Goal: Task Accomplishment & Management: Use online tool/utility

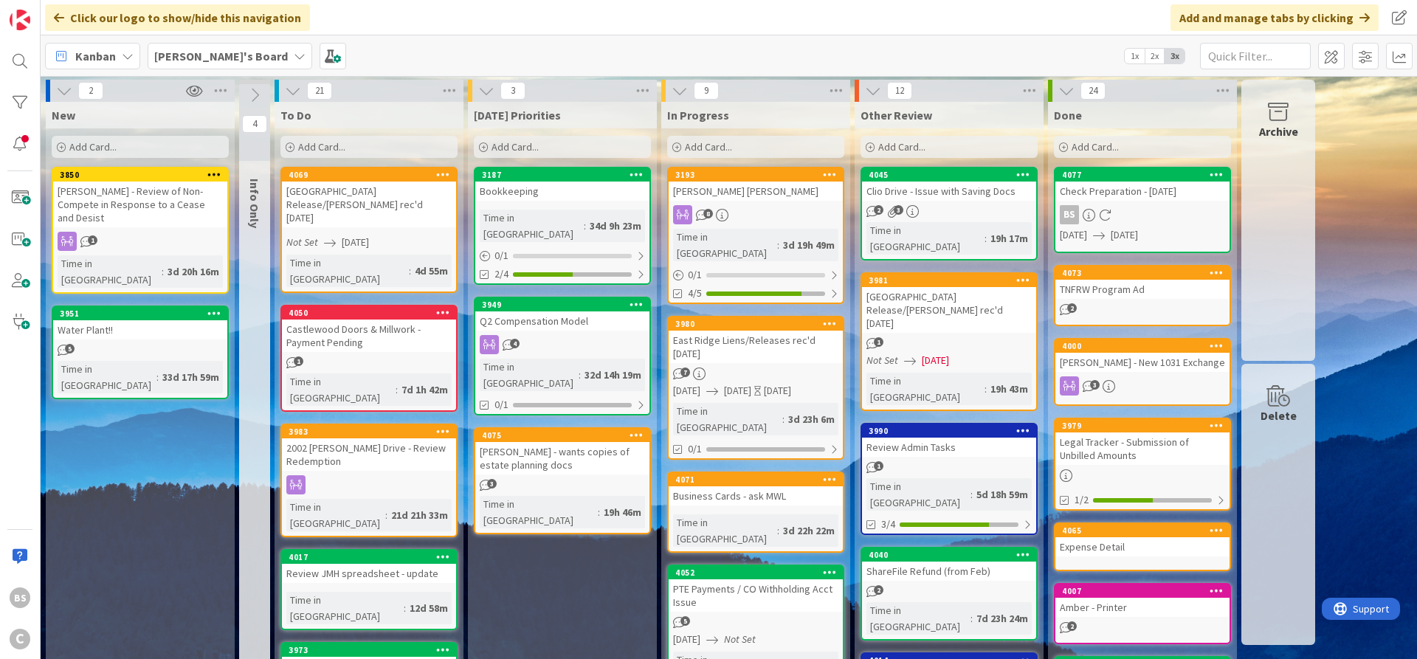
click at [119, 181] on div "3850" at bounding box center [140, 174] width 174 height 13
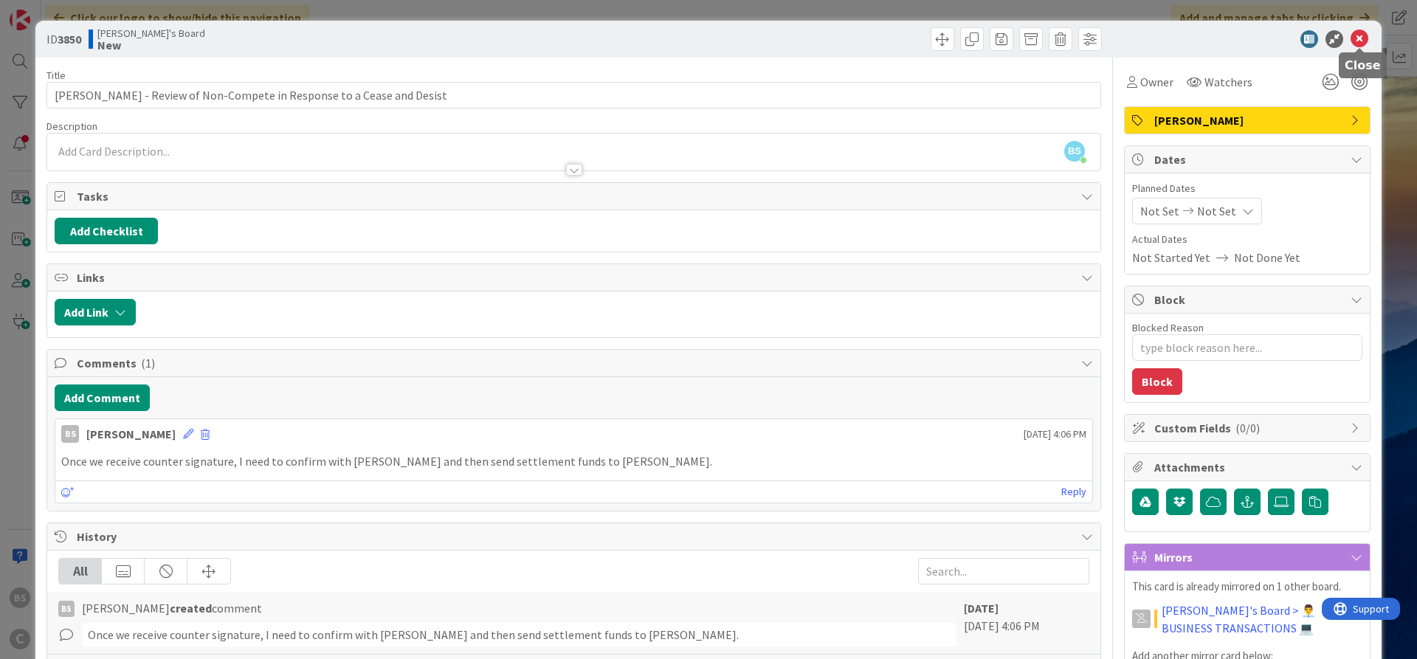
click at [1363, 42] on icon at bounding box center [1360, 39] width 18 height 18
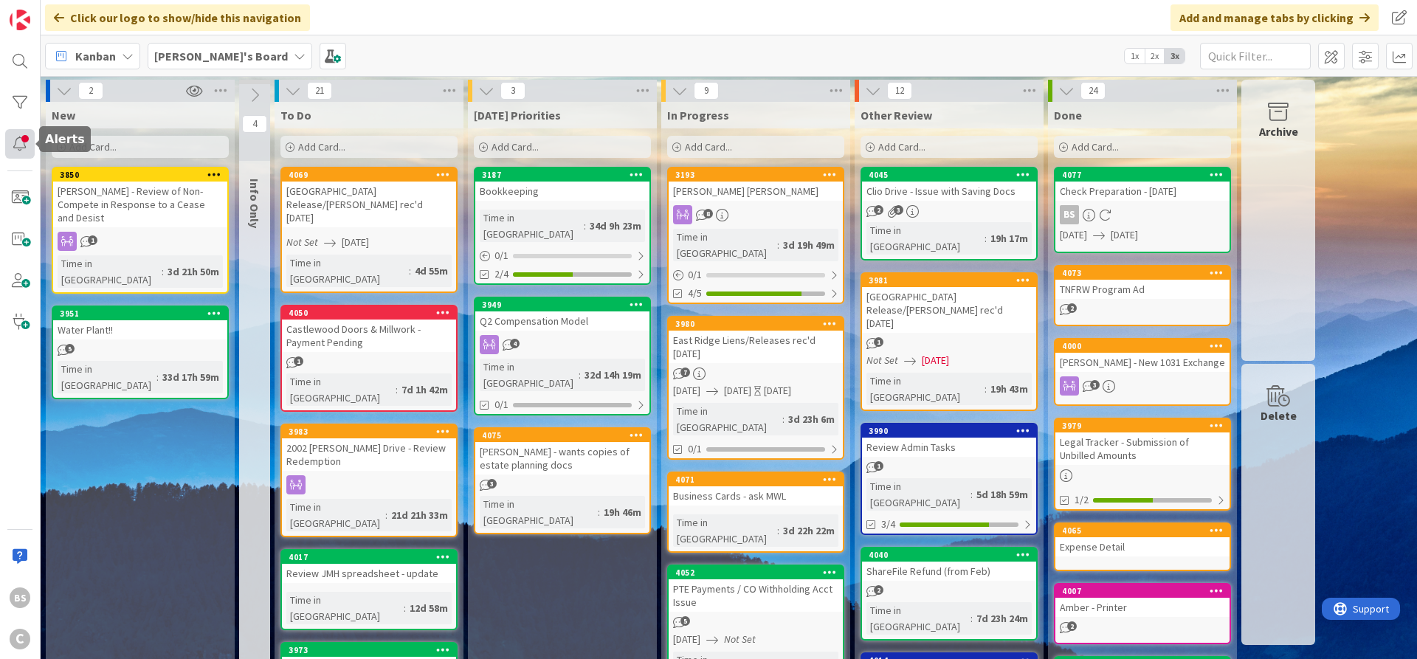
click at [18, 147] on div at bounding box center [20, 144] width 30 height 30
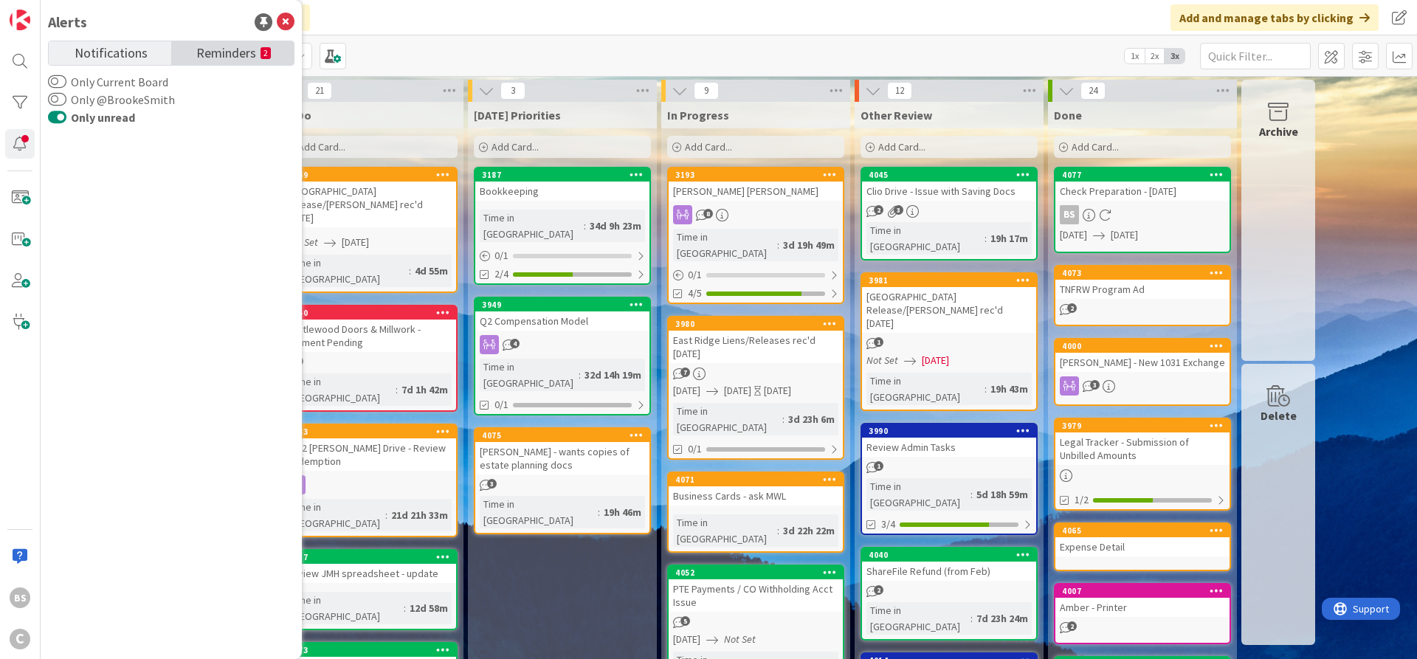
click at [253, 55] on span "Reminders" at bounding box center [226, 51] width 60 height 21
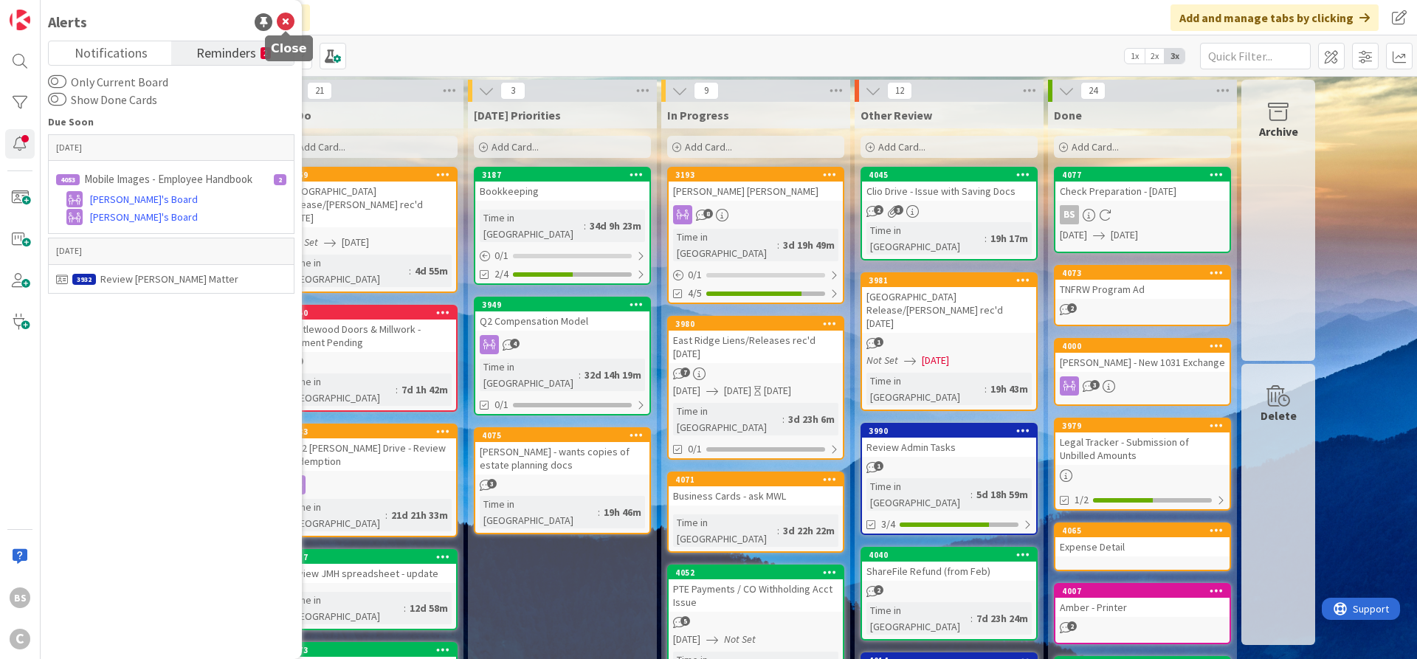
click at [288, 18] on icon at bounding box center [286, 22] width 18 height 18
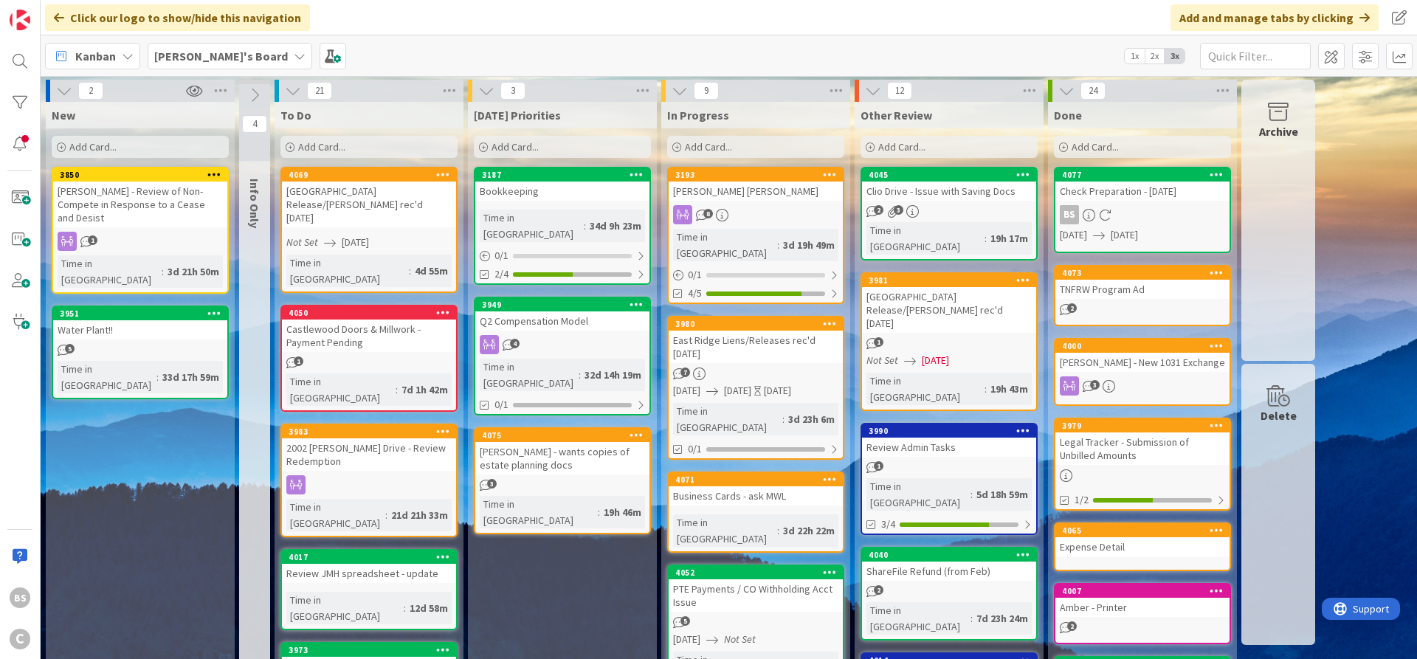
click at [482, 148] on icon at bounding box center [483, 147] width 9 height 9
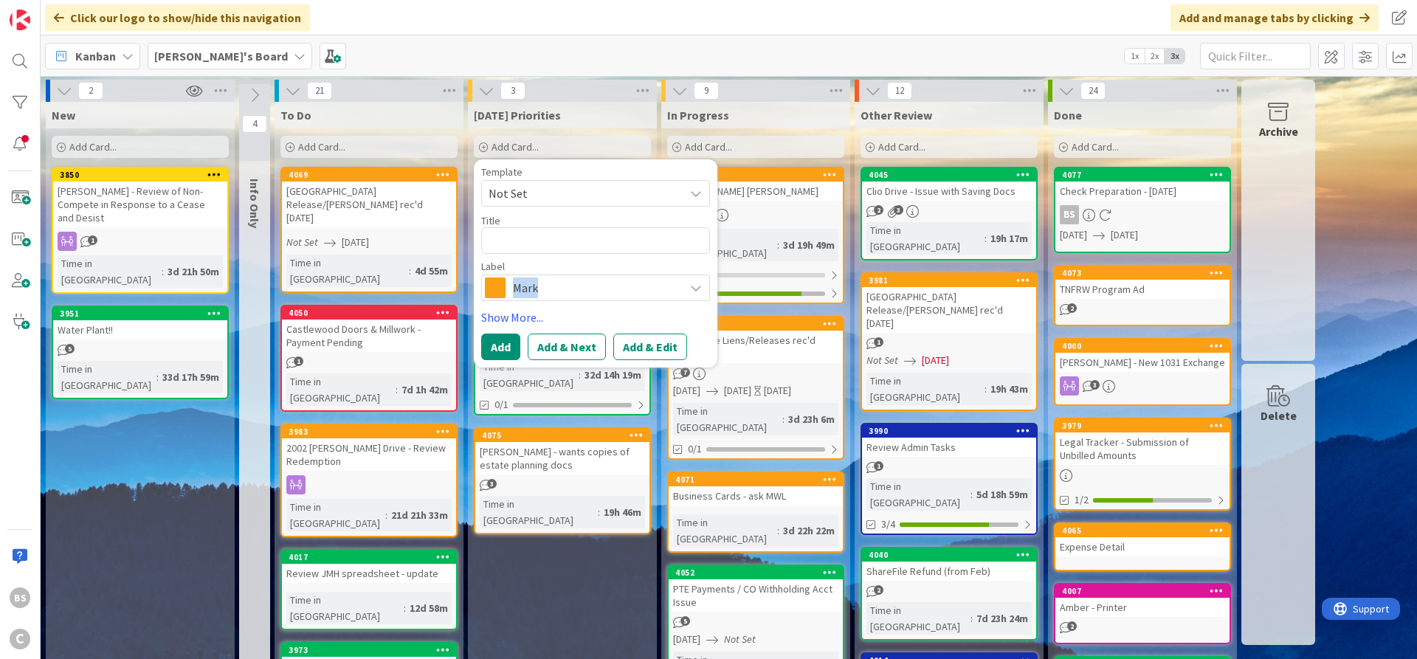
click at [549, 285] on span "Mark" at bounding box center [595, 287] width 164 height 21
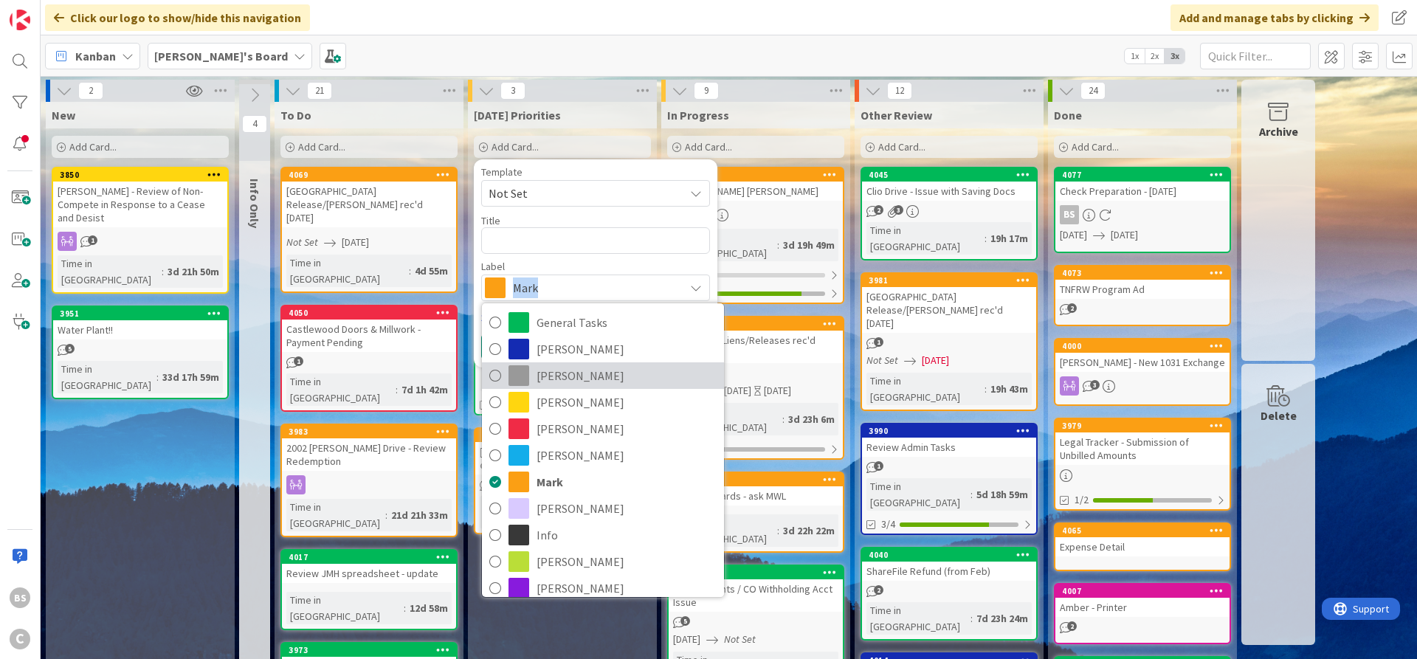
click at [554, 381] on span "[PERSON_NAME]" at bounding box center [627, 376] width 180 height 22
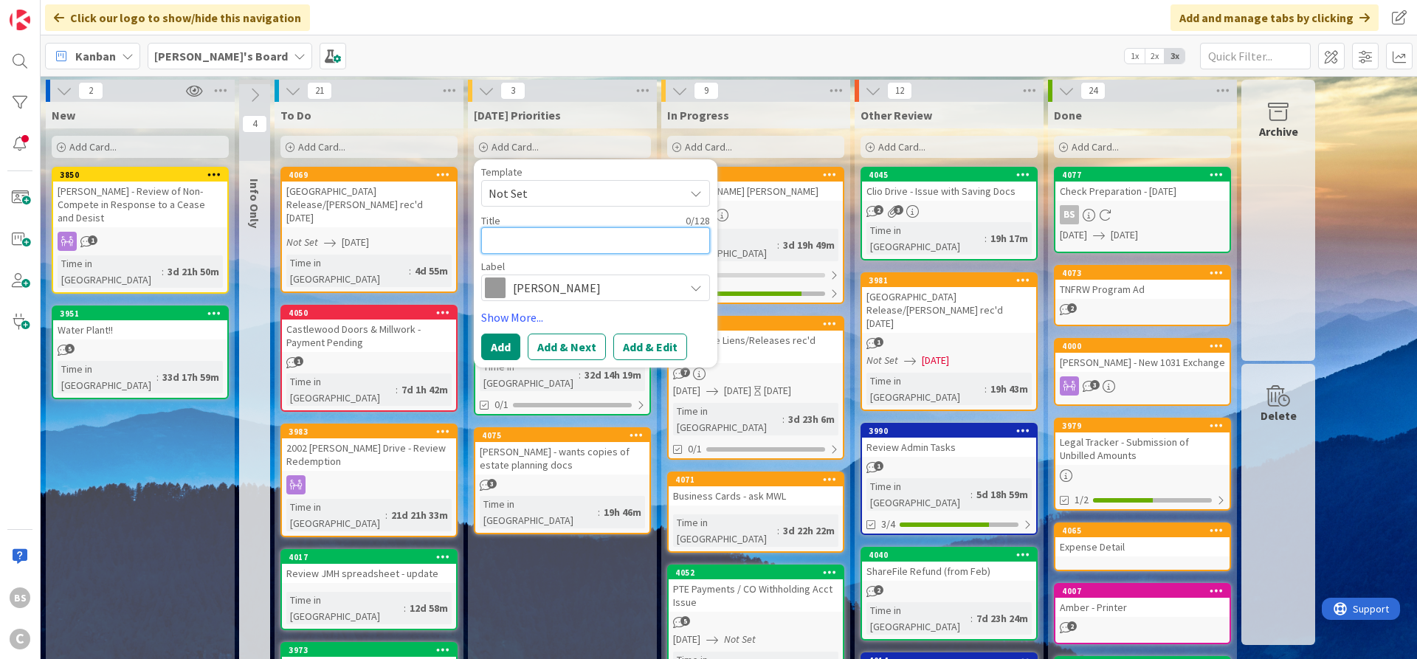
click at [547, 246] on textarea at bounding box center [595, 240] width 229 height 27
type textarea "x"
type textarea "K"
type textarea "x"
type textarea "Ke"
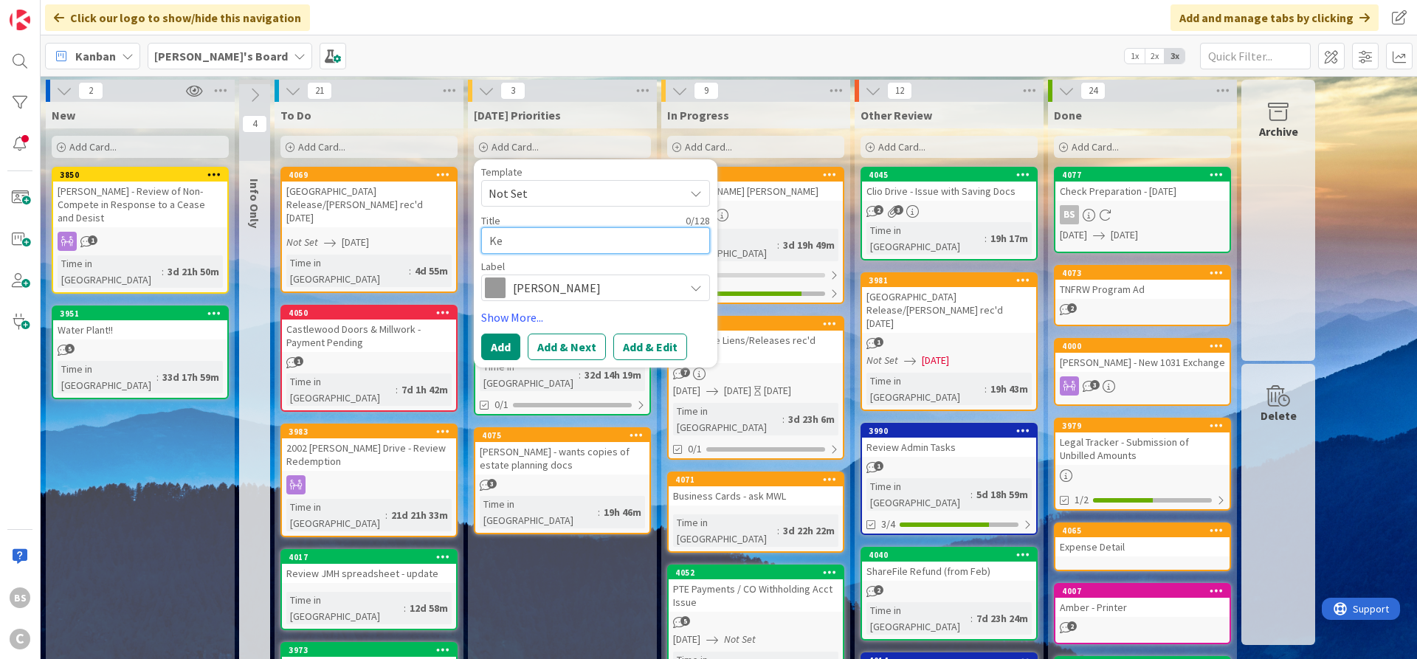
type textarea "x"
type textarea "Kem"
type textarea "x"
type textarea "[PERSON_NAME]"
type textarea "x"
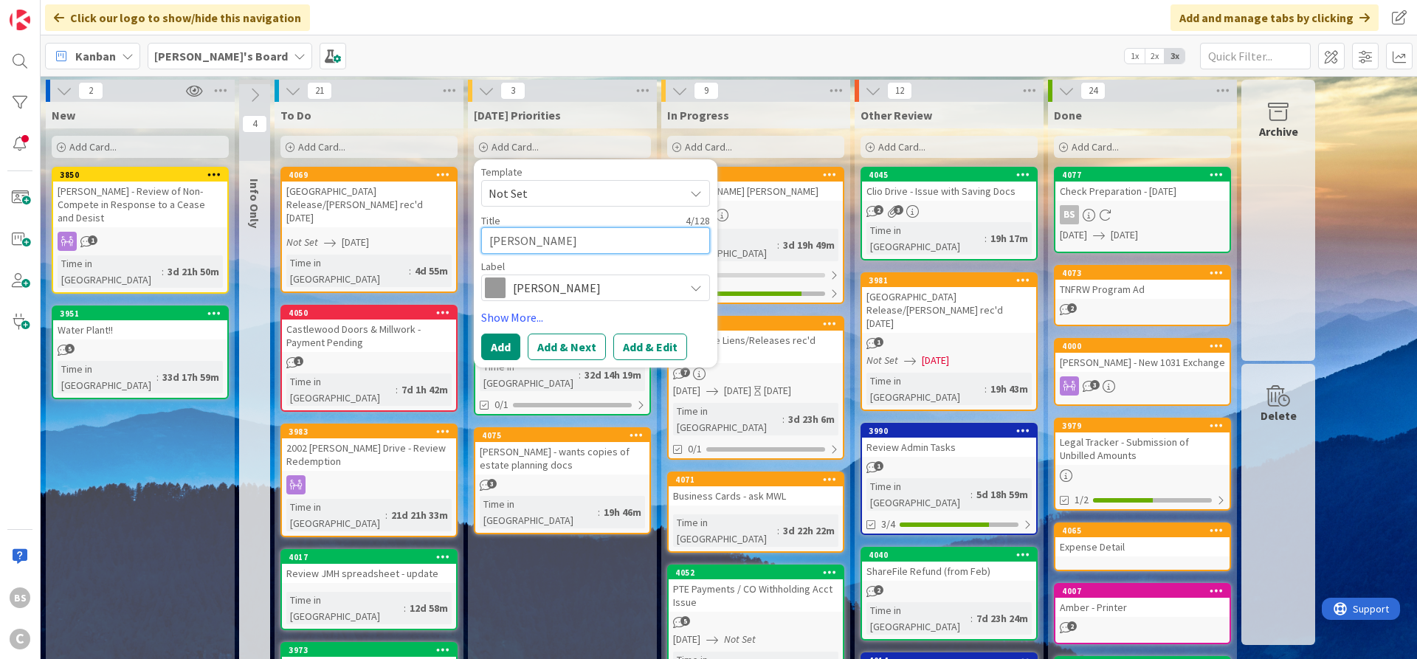
type textarea "[PERSON_NAME]"
type textarea "x"
type textarea "[PERSON_NAME] -"
type textarea "x"
type textarea "[PERSON_NAME] -"
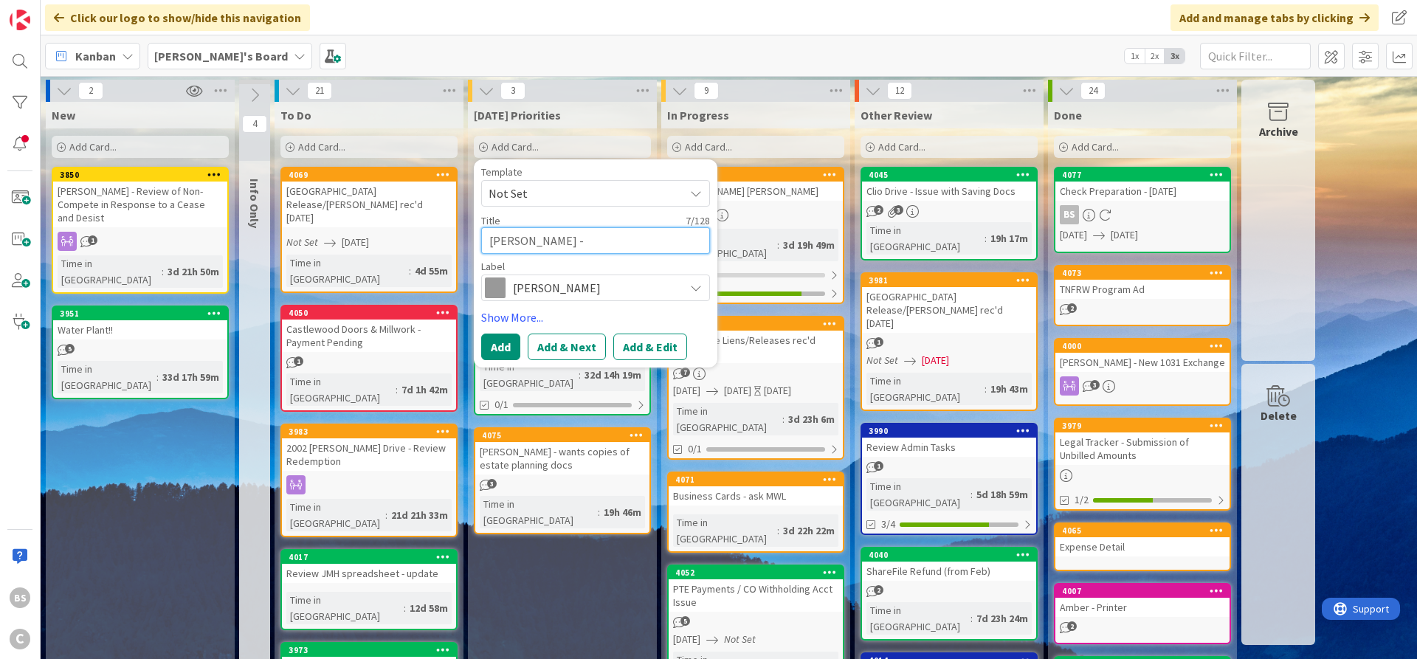
type textarea "x"
type textarea "[PERSON_NAME] - S"
type textarea "x"
type textarea "[PERSON_NAME] - Se"
type textarea "x"
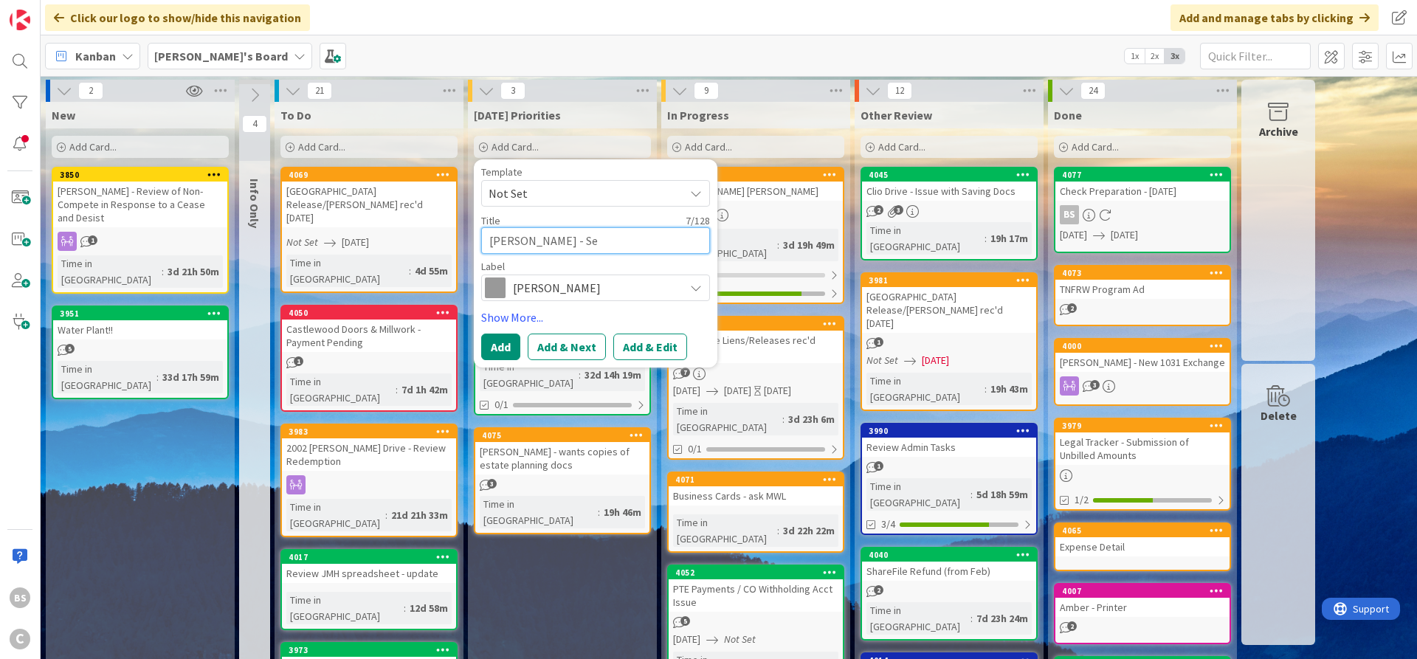
type textarea "[PERSON_NAME] - Ser"
type textarea "x"
type textarea "[PERSON_NAME] - Serv"
type textarea "x"
type textarea "[PERSON_NAME]"
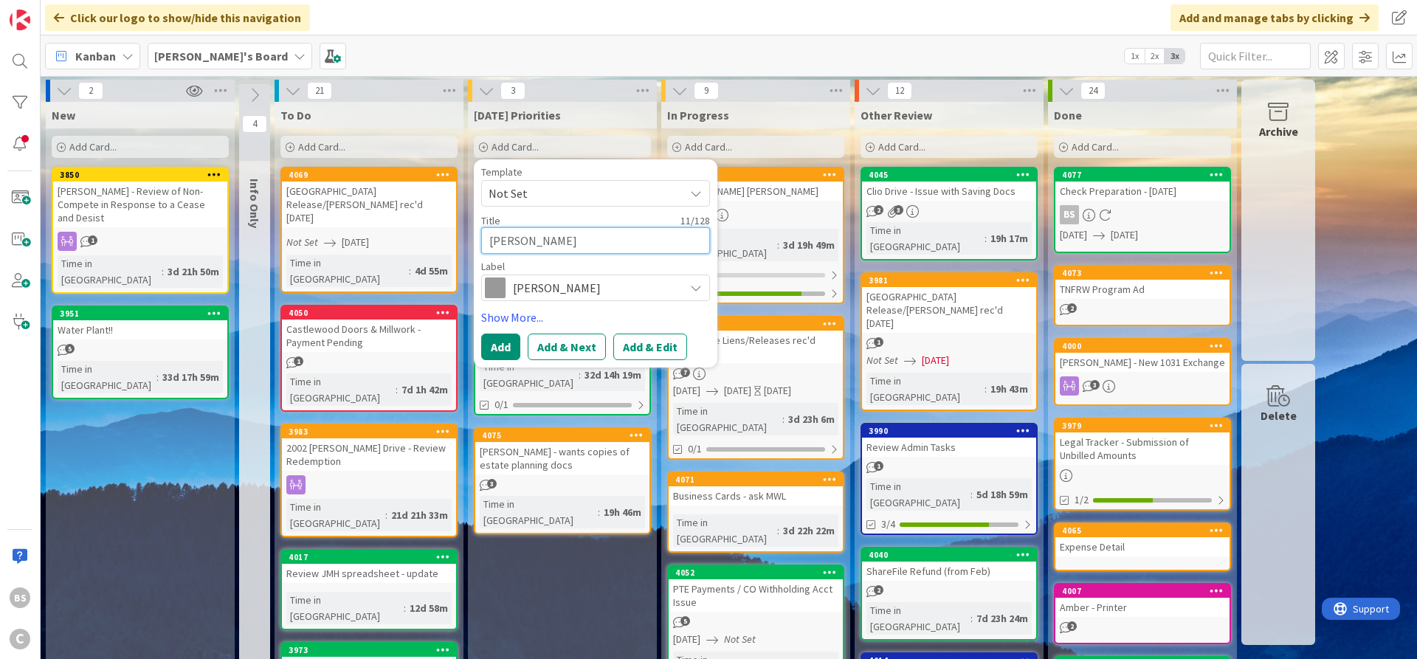
type textarea "x"
type textarea "[PERSON_NAME] - Servic"
type textarea "x"
type textarea "[PERSON_NAME] - Service"
type textarea "x"
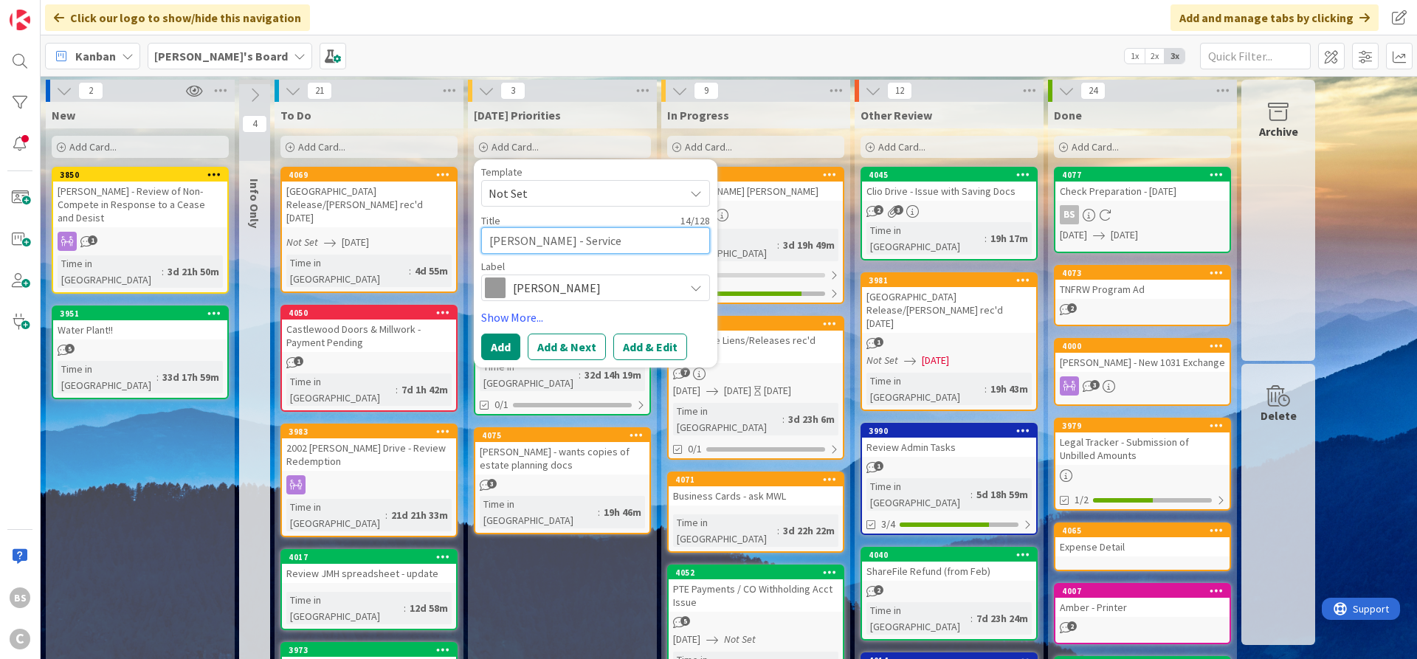
type textarea "[PERSON_NAME] - Service o"
type textarea "x"
type textarea "[PERSON_NAME] - Service of"
type textarea "x"
type textarea "[PERSON_NAME] - Service of"
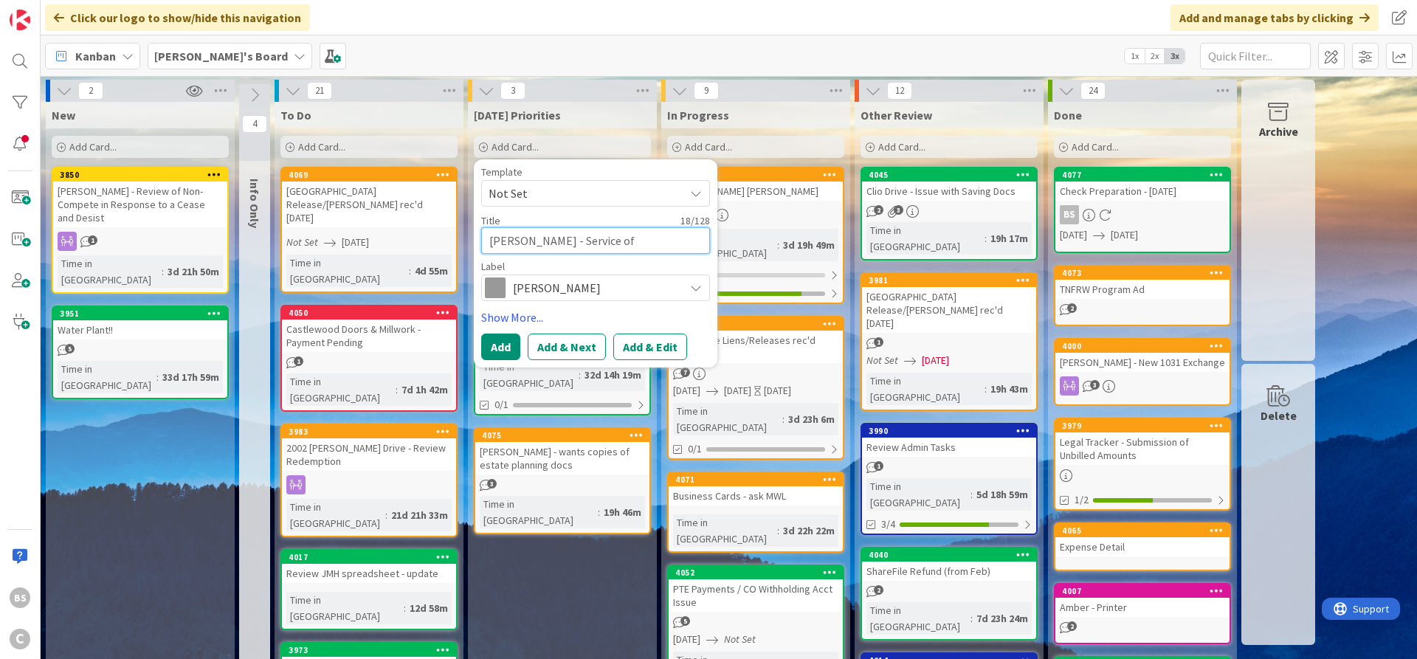
type textarea "x"
type textarea "[PERSON_NAME] - Service of B"
type textarea "x"
type textarea "[PERSON_NAME] - Service of Br"
type textarea "x"
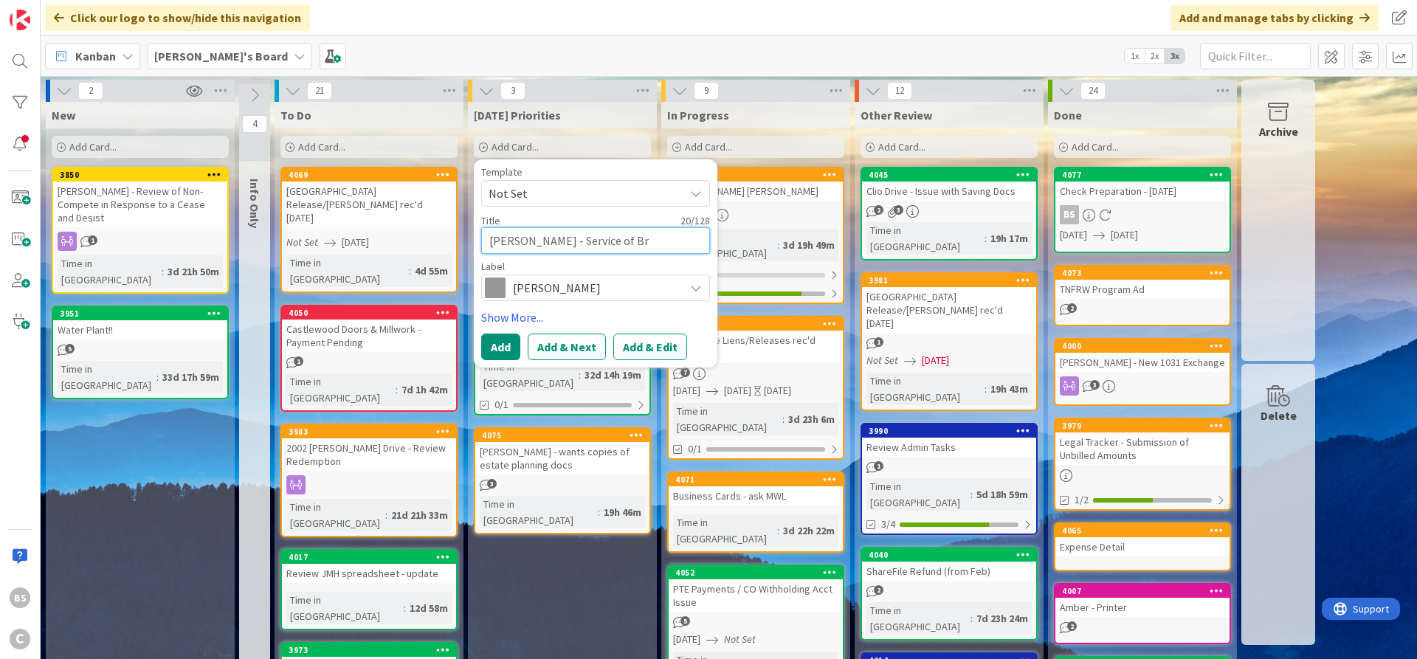
type textarea "[PERSON_NAME] - Service of Bri"
type textarea "x"
type textarea "[PERSON_NAME] - Service of [GEOGRAPHIC_DATA]"
type textarea "x"
type textarea "[PERSON_NAME] - Service of Brief"
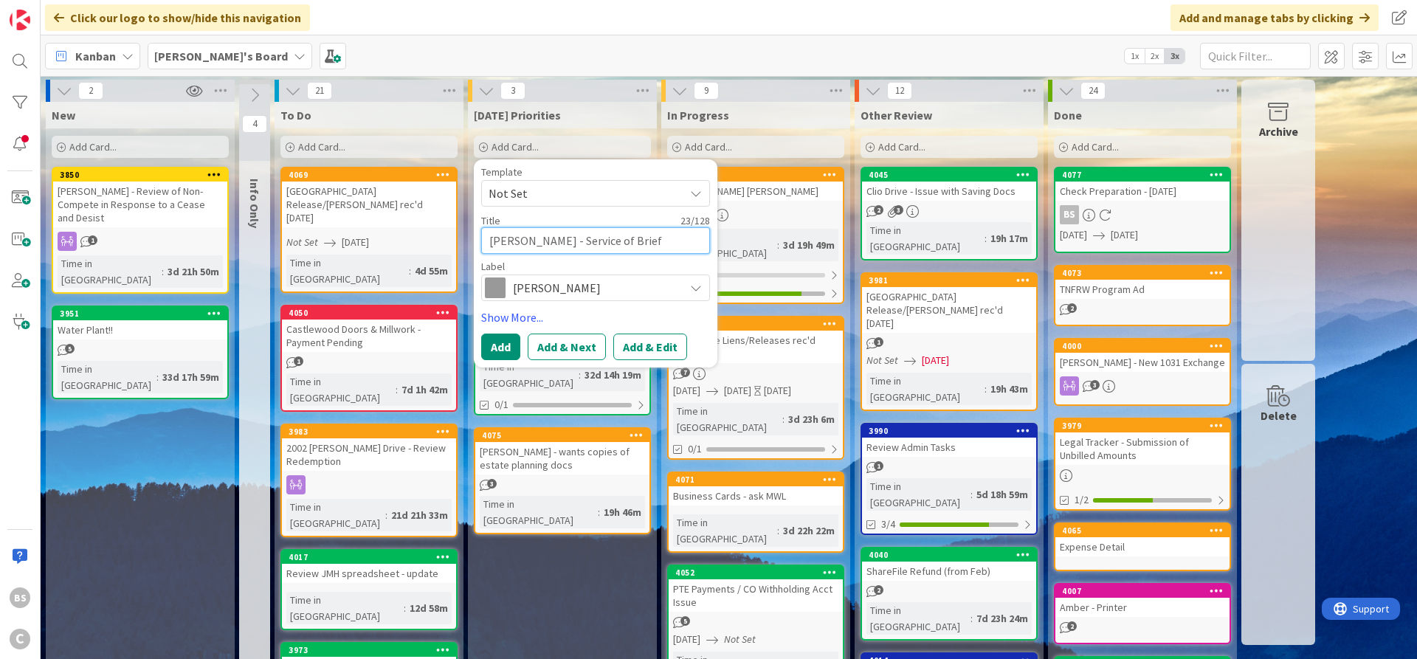
type textarea "x"
type textarea "[PERSON_NAME] - Service of Brief"
type textarea "x"
type textarea "[PERSON_NAME] - Service of Brief /"
type textarea "x"
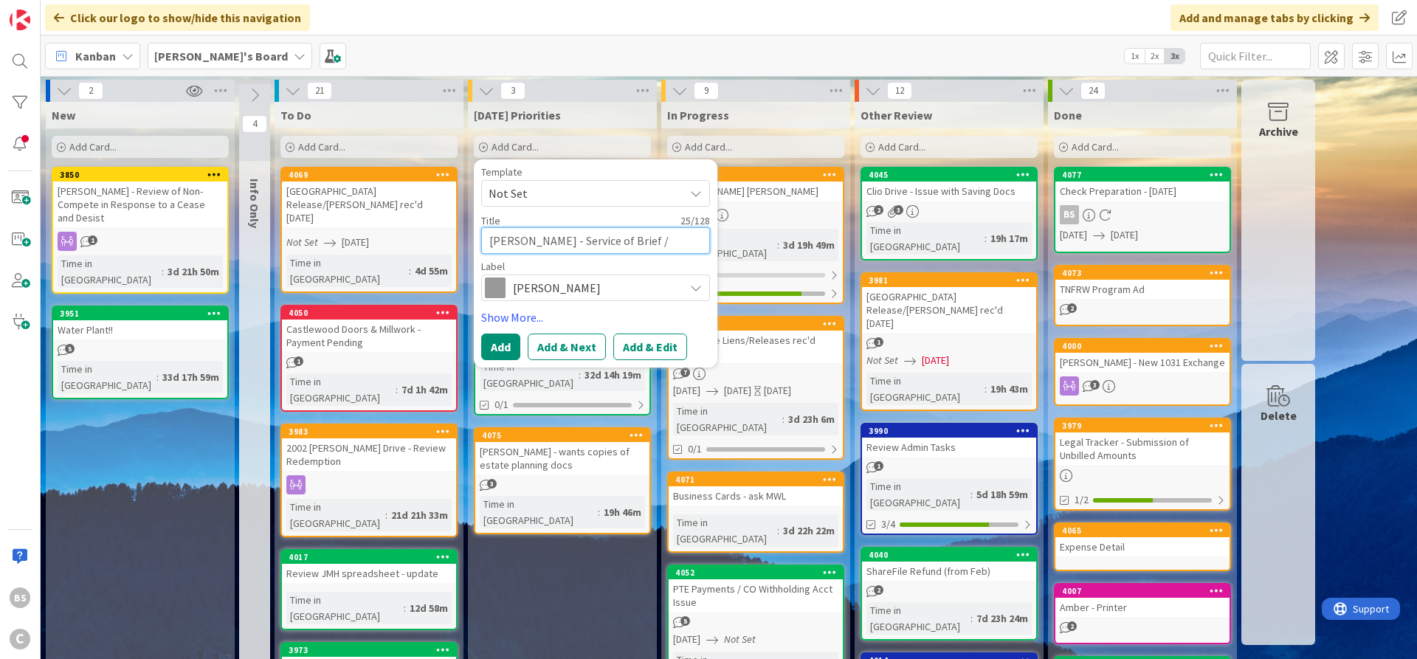
type textarea "[PERSON_NAME] - Service of Brief /"
type textarea "x"
type textarea "[PERSON_NAME] - Service of Brief / Y"
type textarea "x"
type textarea "[PERSON_NAME] - Service of Brief / Yo"
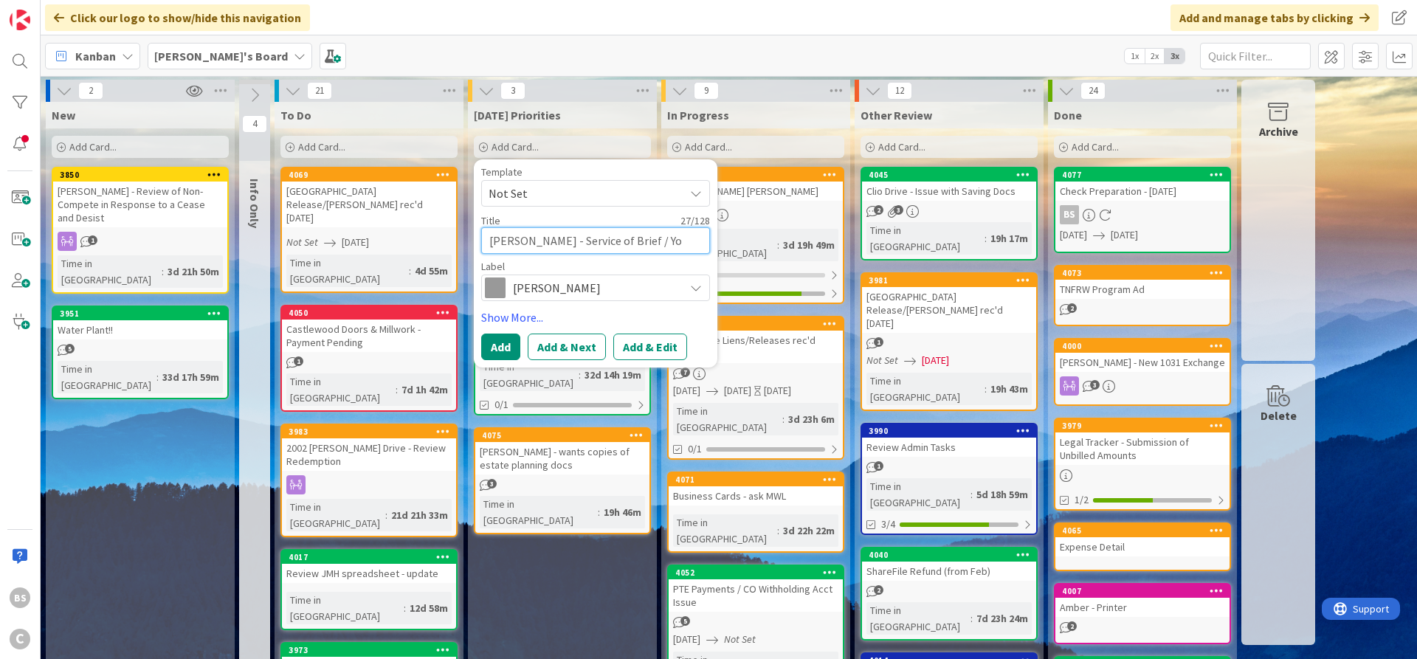
type textarea "x"
type textarea "[PERSON_NAME] - Service of Brief / You"
type textarea "x"
type textarea "[PERSON_NAME] - Service of Brief / Youn"
type textarea "x"
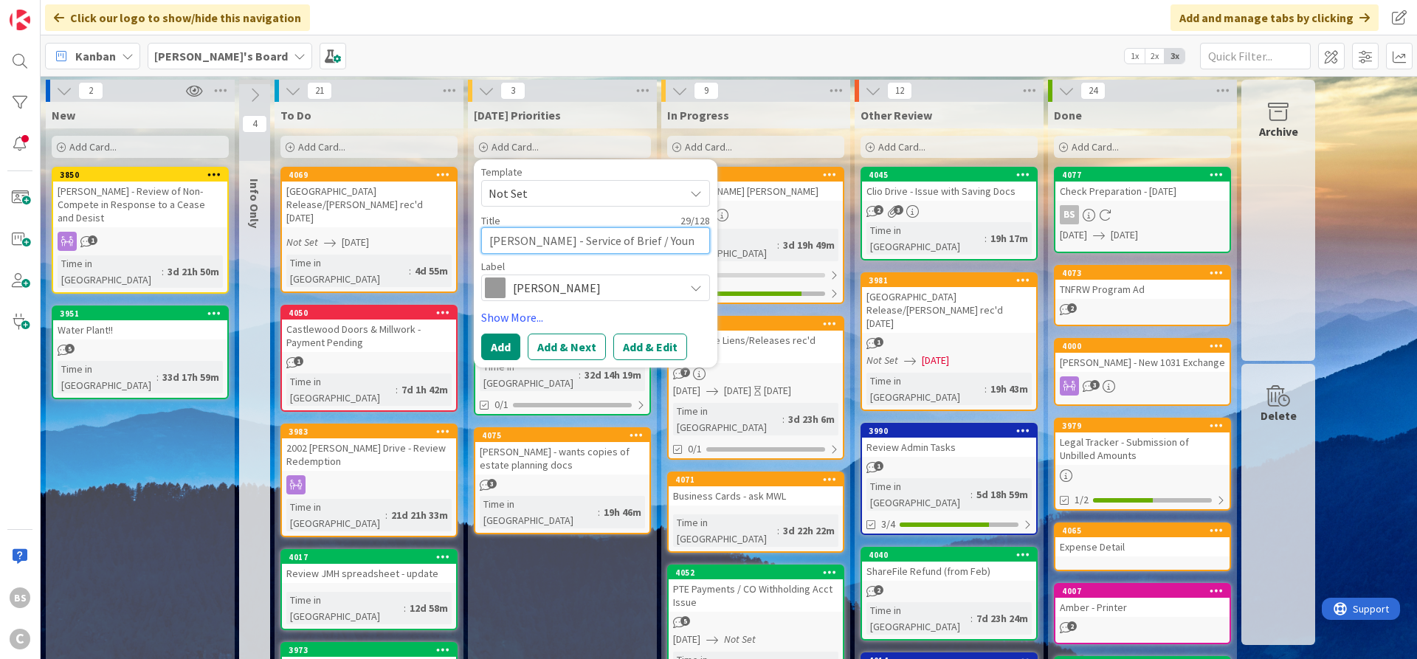
type textarea "[PERSON_NAME] - Service of Brief / Young"
type textarea "x"
type textarea "[PERSON_NAME] - Service of Brief / Young"
type textarea "x"
type textarea "[PERSON_NAME] - Service of Brief / Young -"
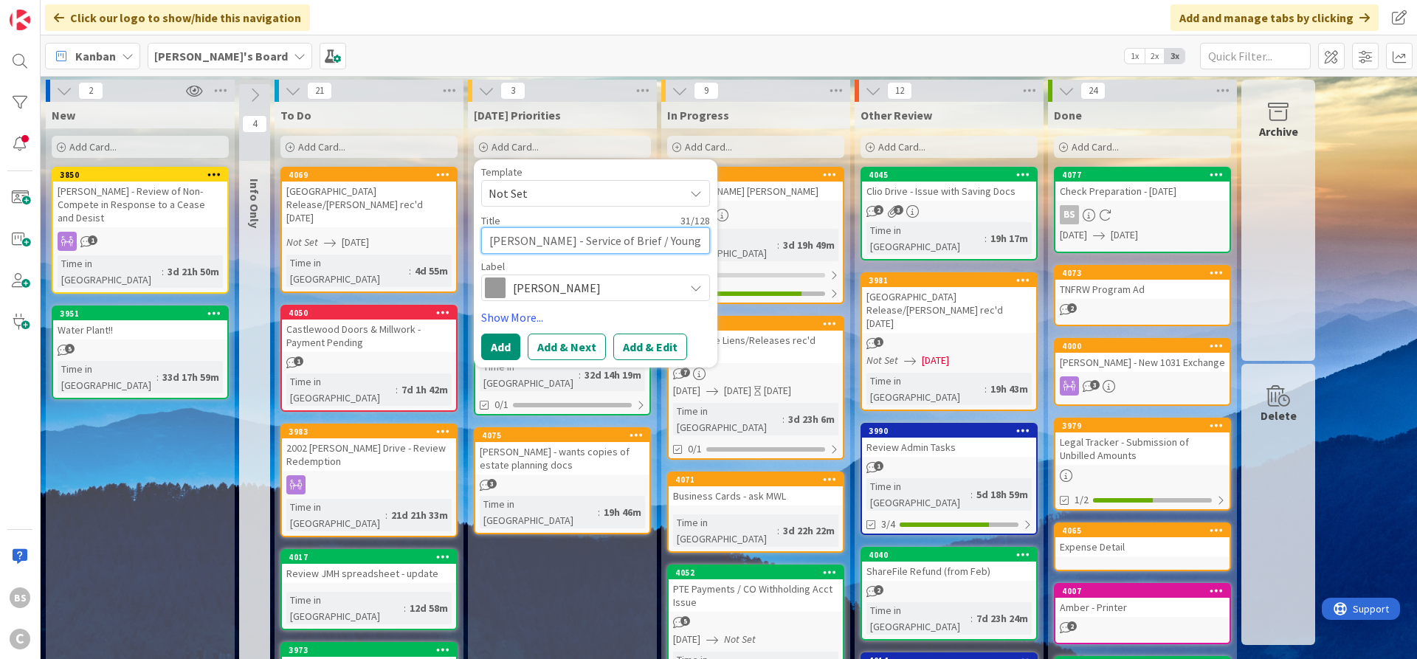
type textarea "x"
type textarea "[PERSON_NAME] - Service of Brief / Young -"
type textarea "x"
type textarea "[PERSON_NAME] - Service of Brief / Young - S"
type textarea "x"
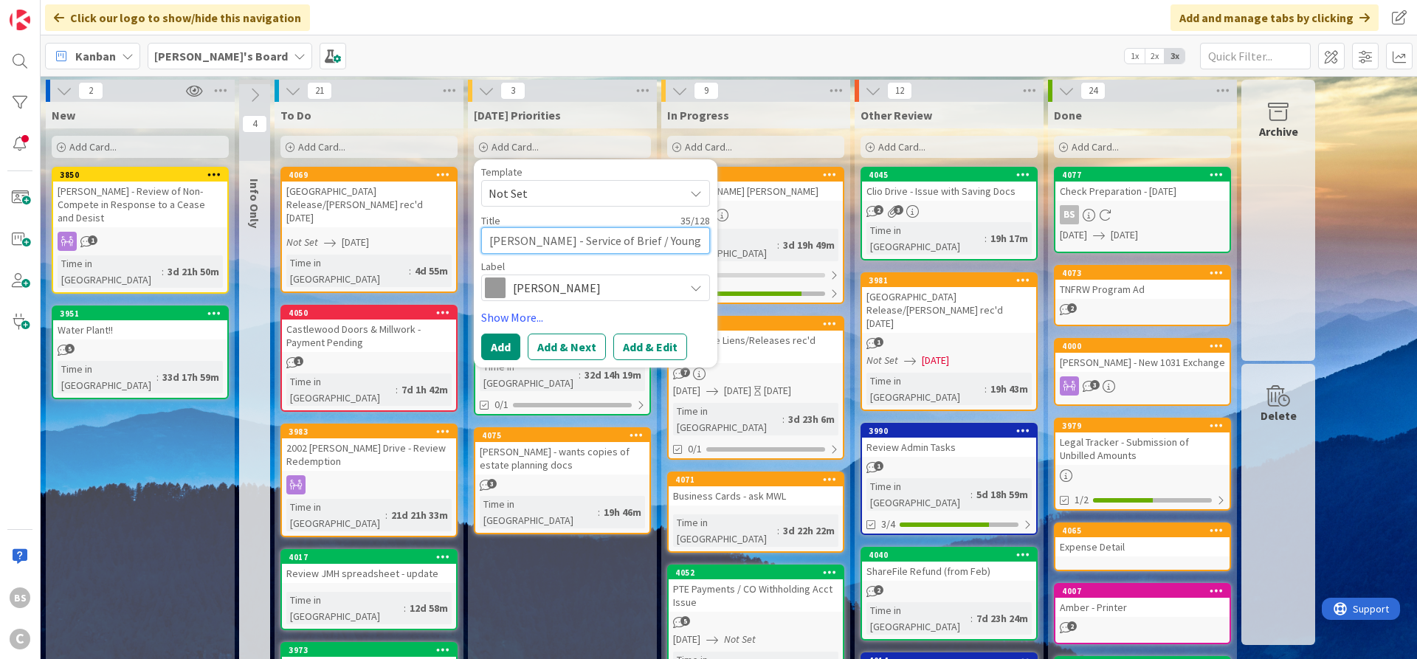
type textarea "[PERSON_NAME] - Service of Brief / Young - Se"
type textarea "x"
type textarea "[PERSON_NAME] - Service of Brief / Young - Ser"
type textarea "x"
type textarea "[PERSON_NAME] - Service of Brief / Young - Serv"
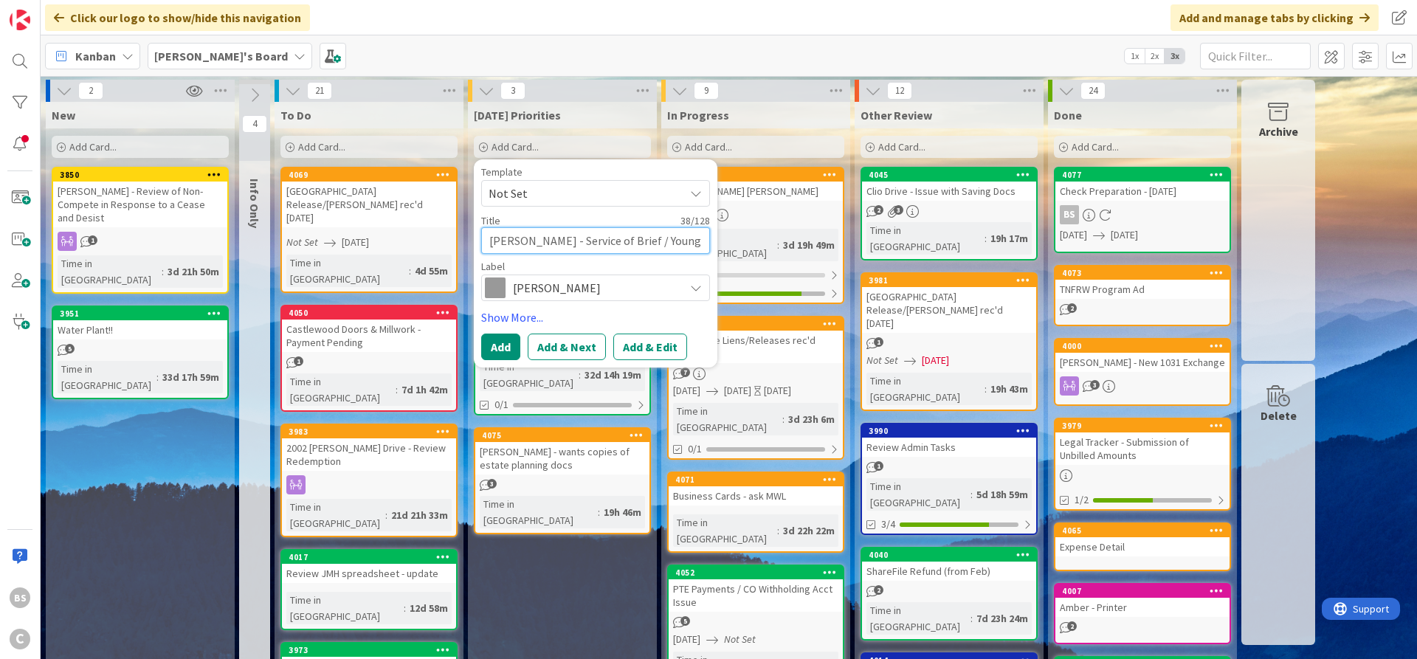
type textarea "x"
type textarea "[PERSON_NAME] - Service of Brief / [PERSON_NAME]"
type textarea "x"
type textarea "[PERSON_NAME] - Service of Brief / [PERSON_NAME]"
type textarea "x"
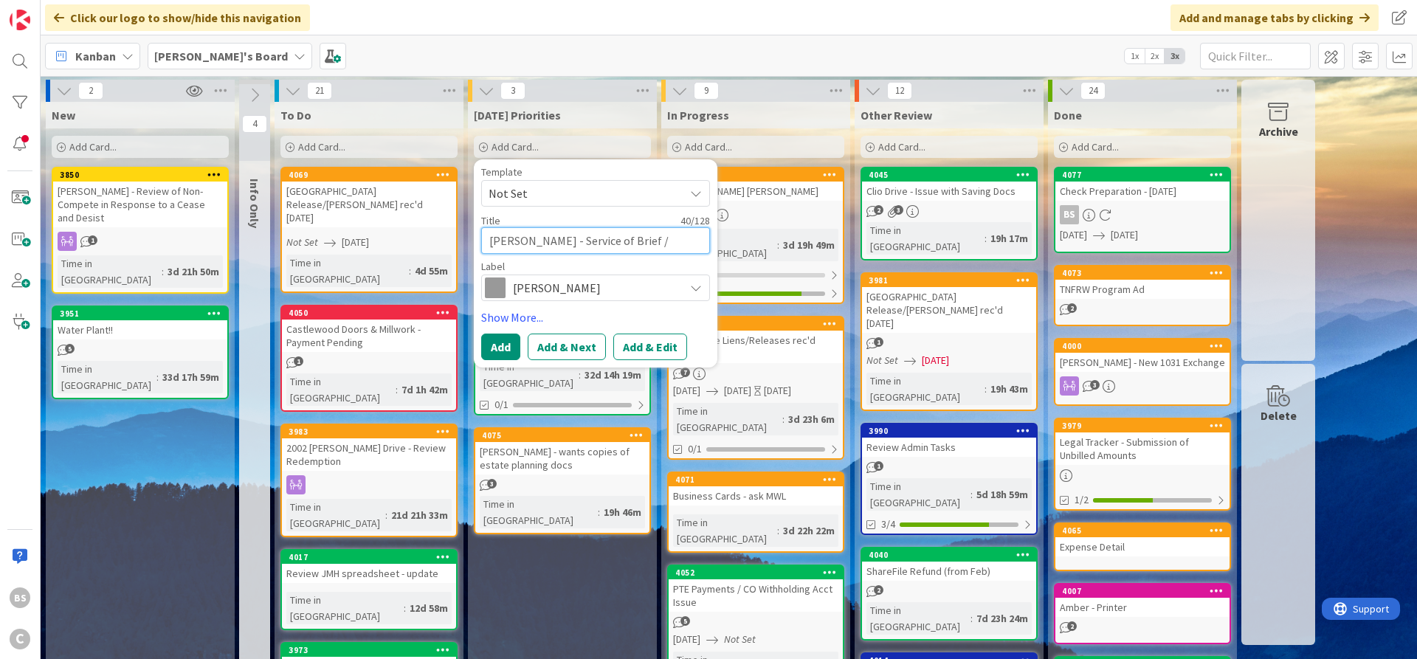
type textarea "[PERSON_NAME] - Service of Brief / Young - Service"
type textarea "x"
type textarea "[PERSON_NAME] - Service of Brief / Young - Service"
type textarea "x"
type textarea "[PERSON_NAME] - Service of Brief / Young - Service o"
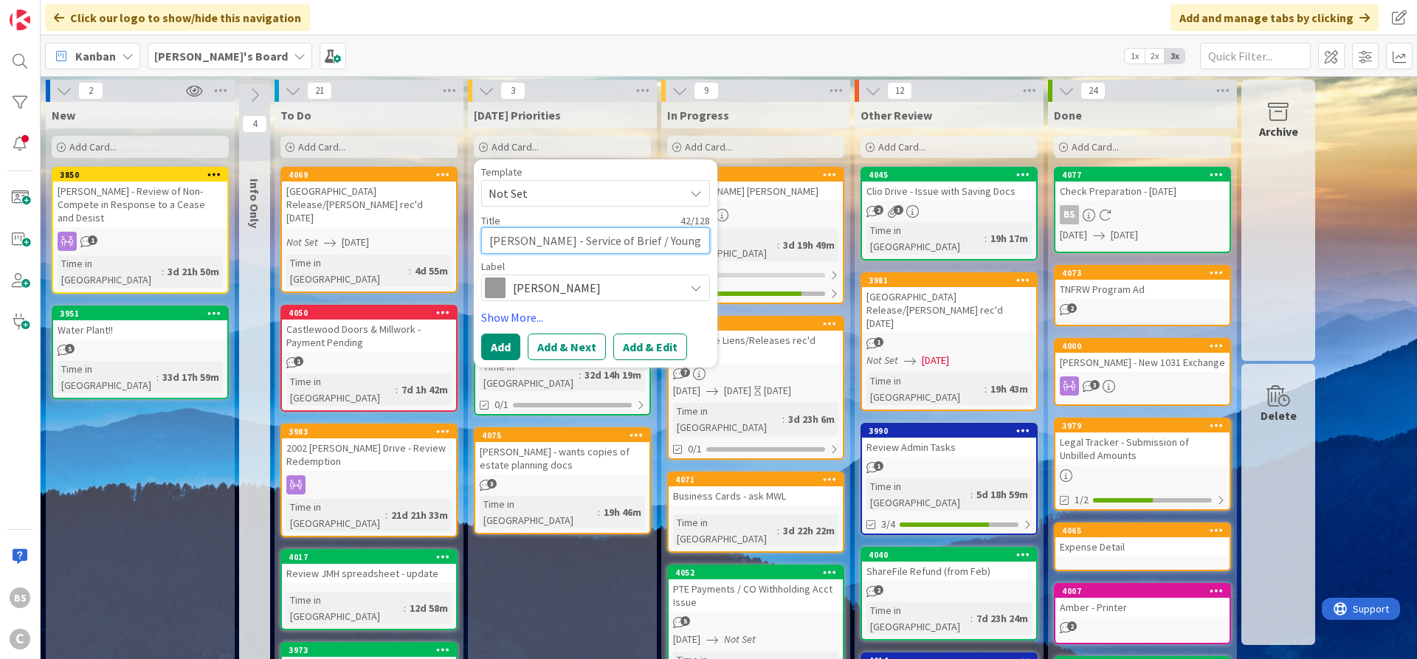
type textarea "x"
type textarea "[PERSON_NAME] - Service of Brief / Young - Service of"
type textarea "x"
type textarea "[PERSON_NAME] - Service of Brief / Young - Service of"
type textarea "x"
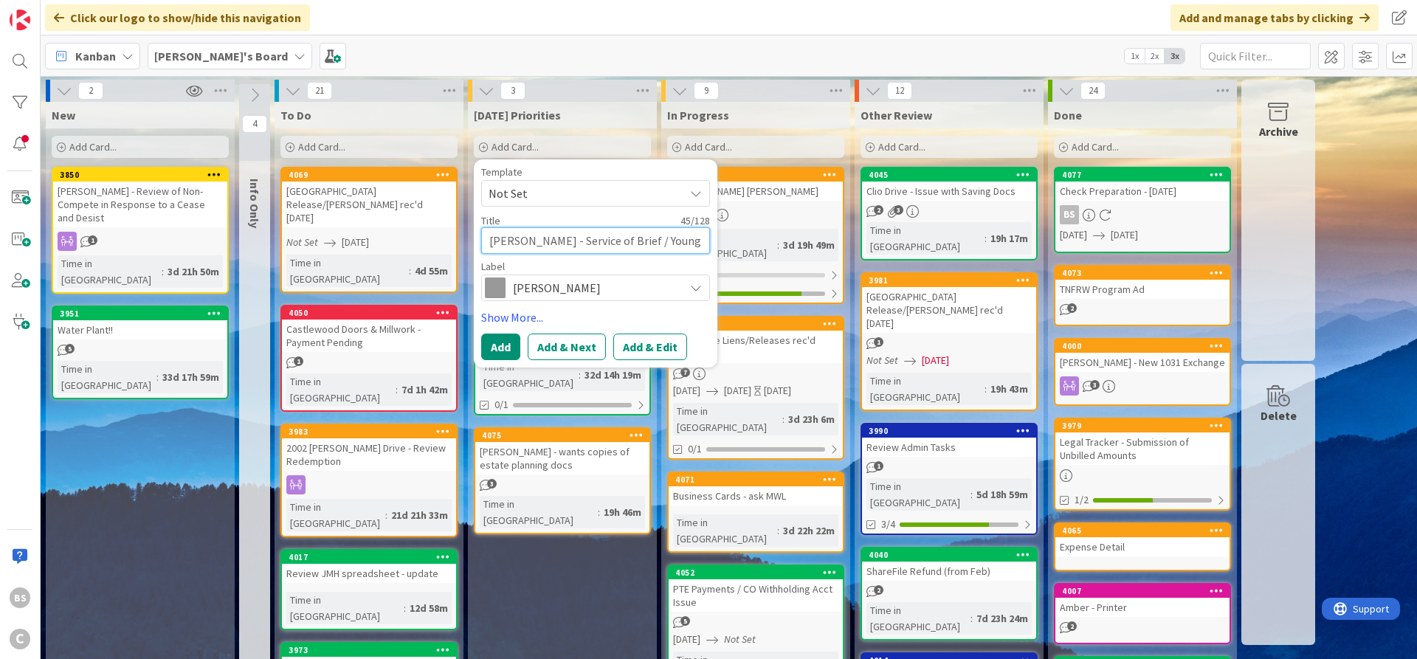
type textarea "[PERSON_NAME] - Service of Brief / Young - Service"
type textarea "x"
type textarea "[PERSON_NAME] - Service of Brief / Young -"
type textarea "x"
type textarea "[PERSON_NAME] - Service of Brief /"
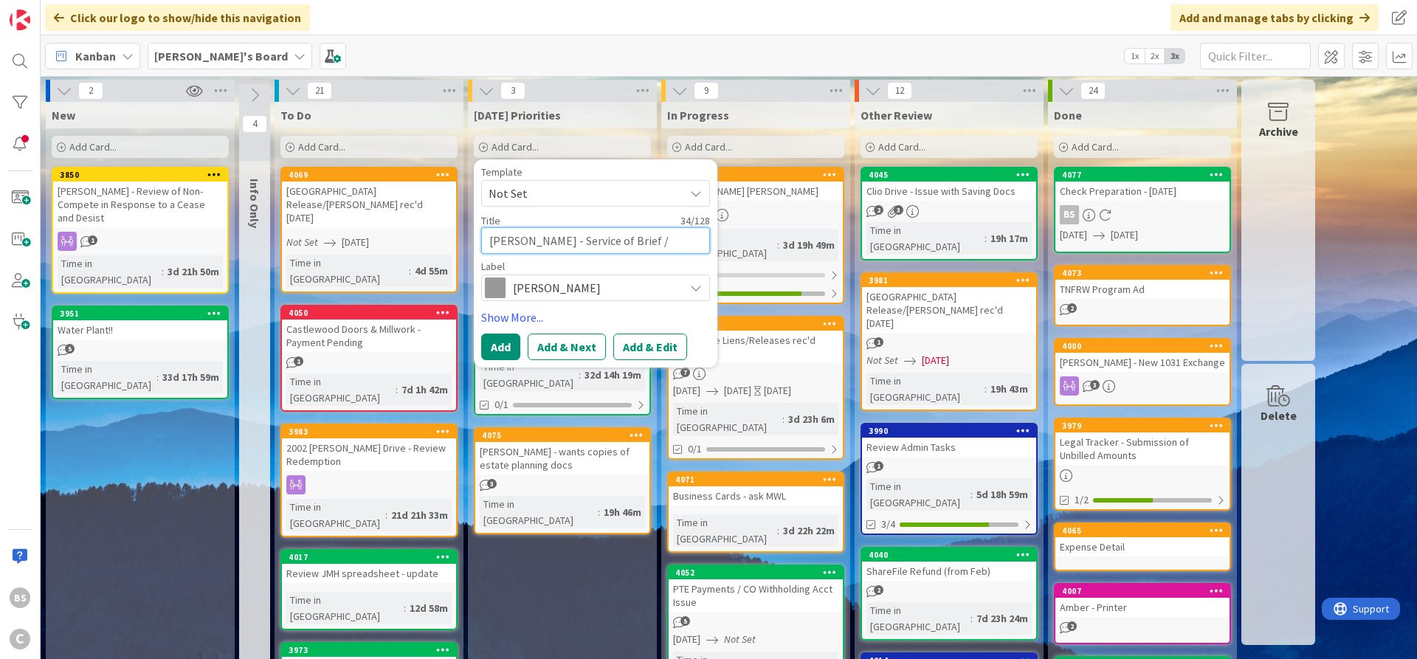
type textarea "x"
type textarea "[PERSON_NAME] - Service of"
type textarea "x"
type textarea "[PERSON_NAME] - Service of B"
type textarea "x"
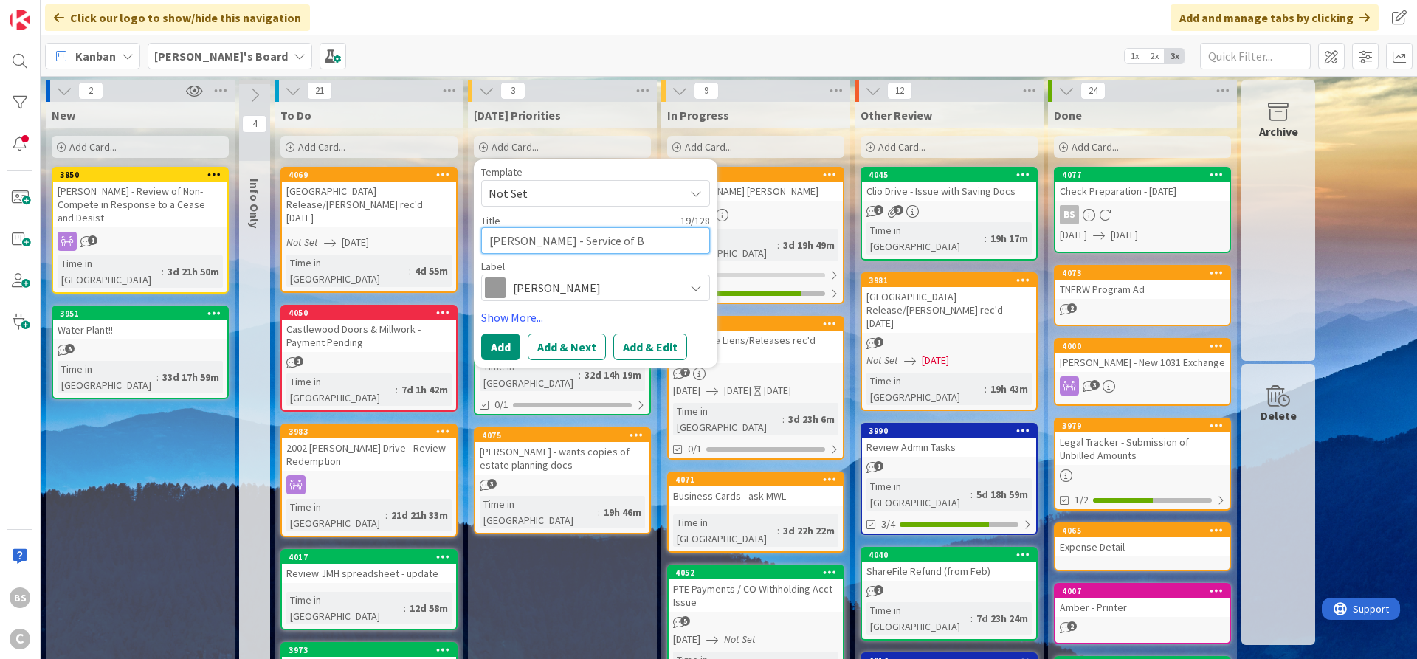
type textarea "[PERSON_NAME] - Service of Br"
type textarea "x"
type textarea "[PERSON_NAME] - Service of Bri"
type textarea "x"
type textarea "[PERSON_NAME] - Service of [GEOGRAPHIC_DATA]"
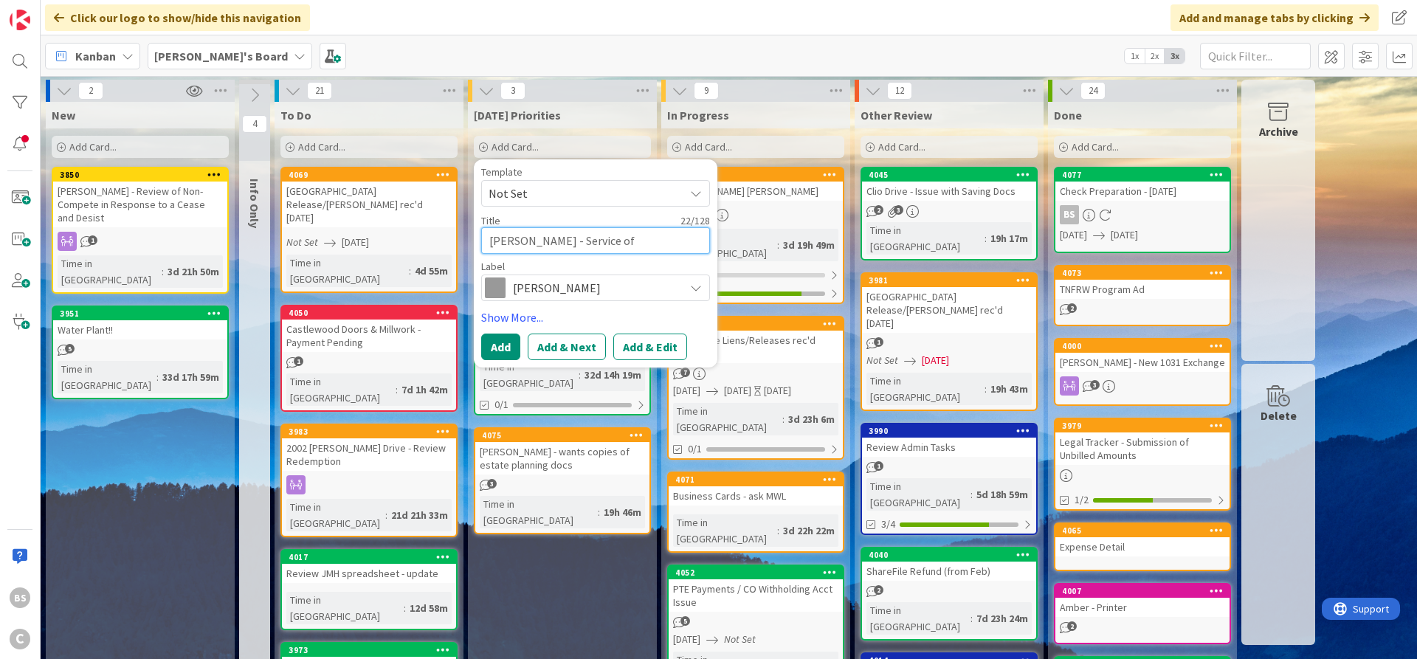
type textarea "x"
type textarea "[PERSON_NAME] - Service of Brief"
click at [510, 345] on button "Add" at bounding box center [500, 347] width 39 height 27
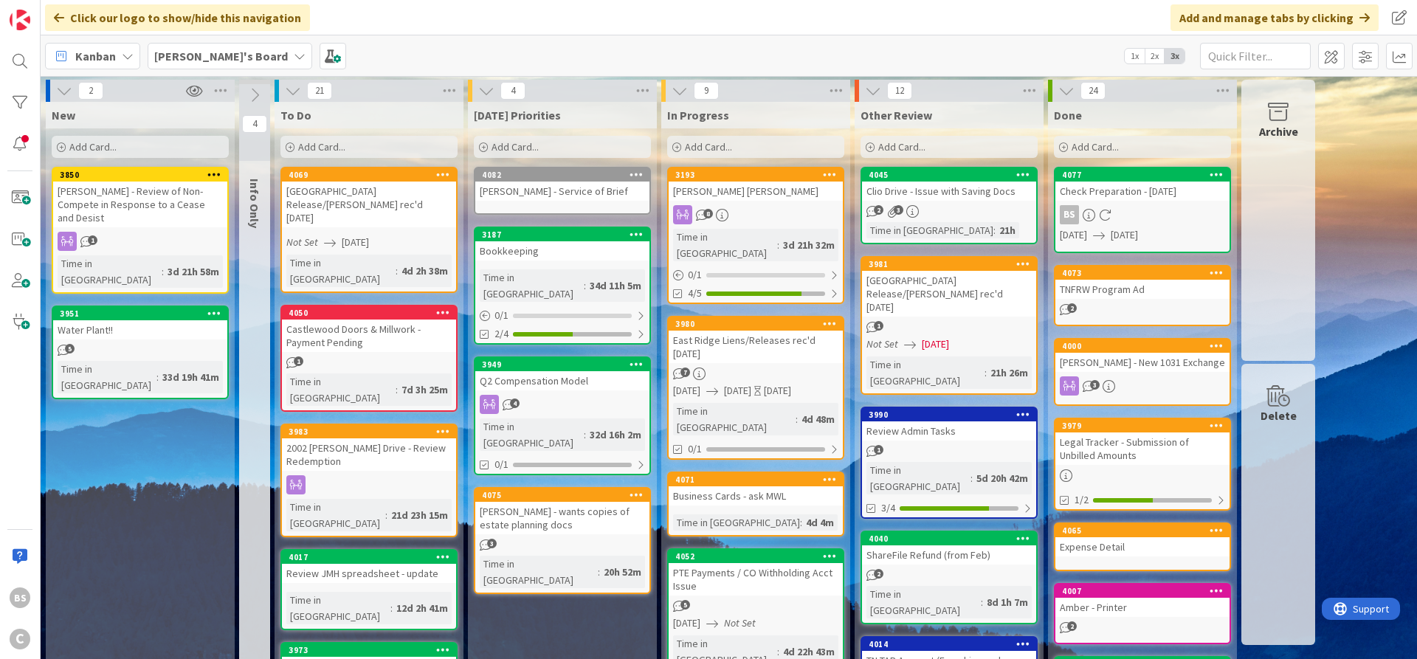
click at [494, 144] on span "Add Card..." at bounding box center [515, 146] width 47 height 13
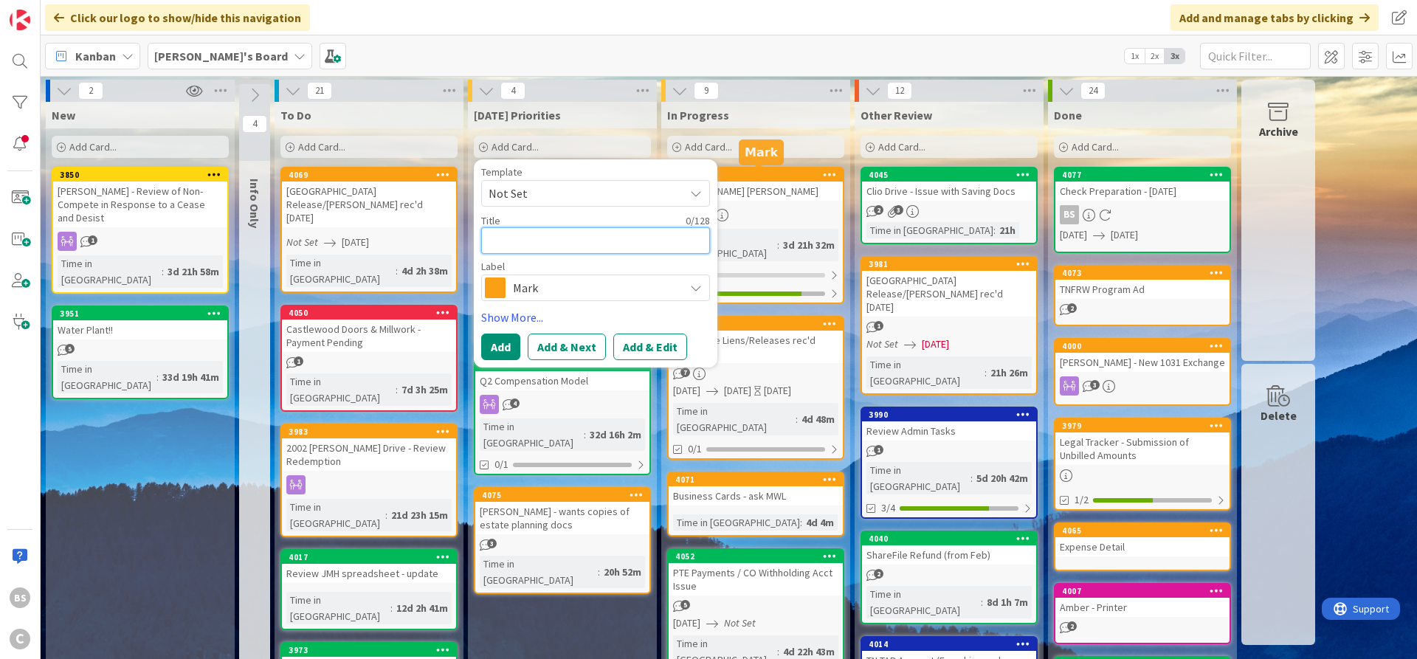
type textarea "x"
type textarea "Y"
type textarea "x"
type textarea "Yo"
type textarea "x"
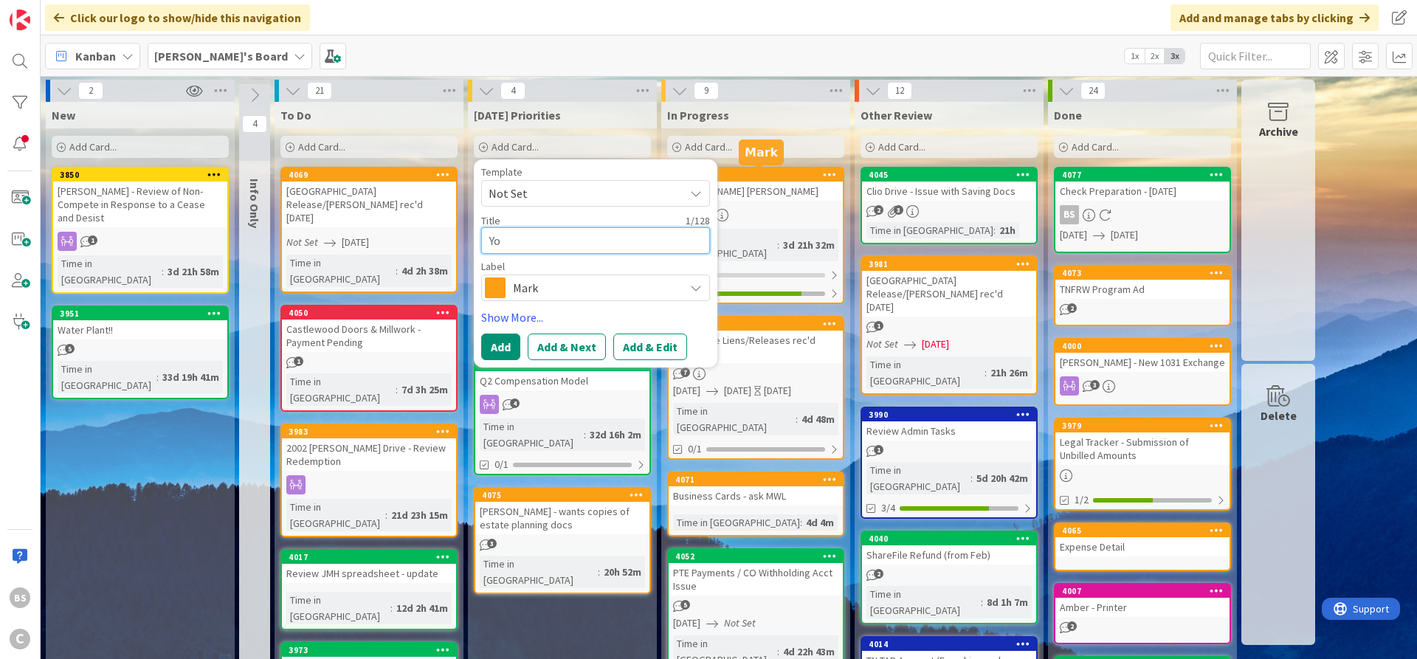
type textarea "You"
type textarea "x"
type textarea "Youn"
type textarea "x"
type textarea "Young"
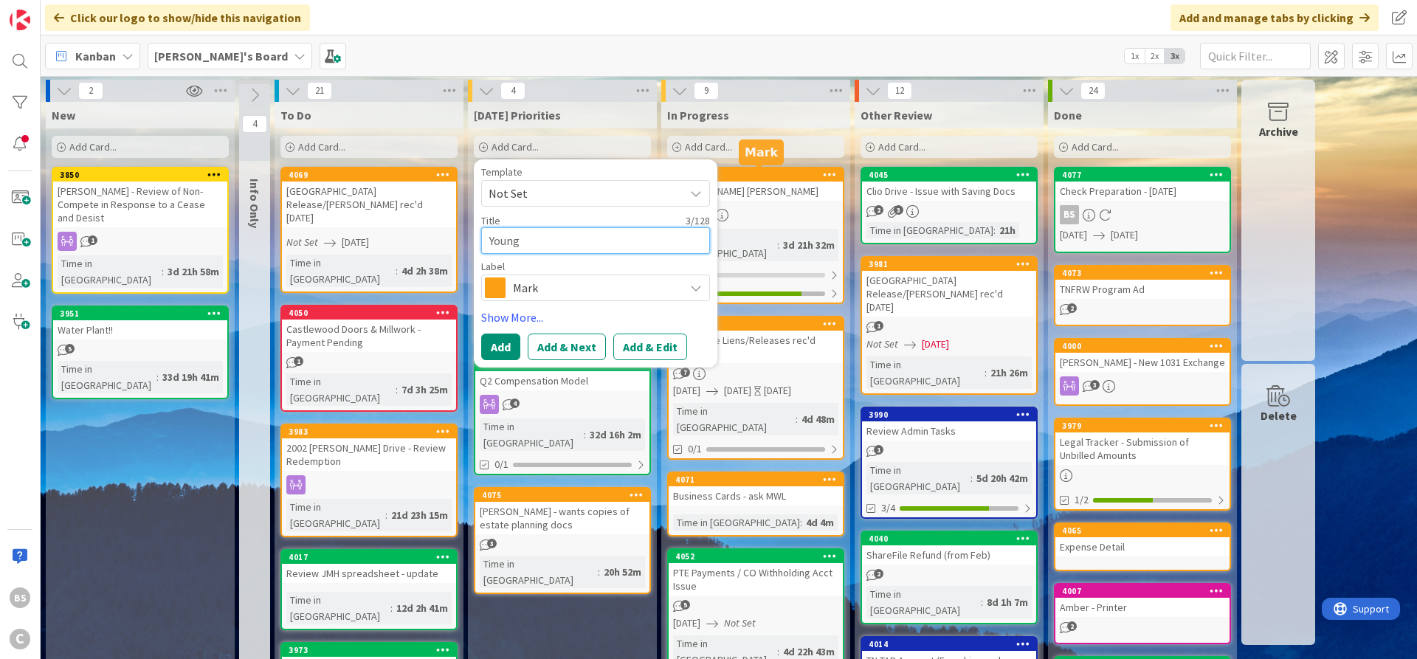
type textarea "x"
type textarea "Young"
type textarea "x"
type textarea "Young -"
type textarea "x"
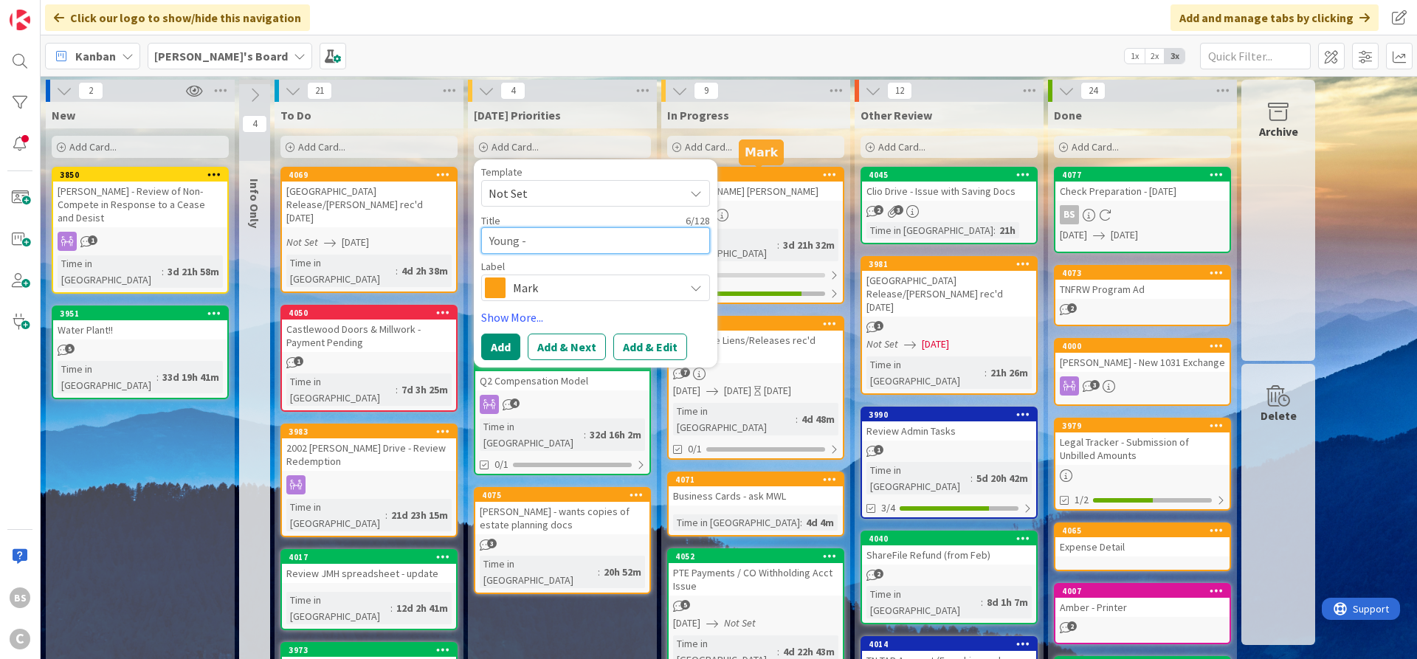
type textarea "Young -"
type textarea "x"
type textarea "Young - S"
type textarea "x"
type textarea "Young - Se"
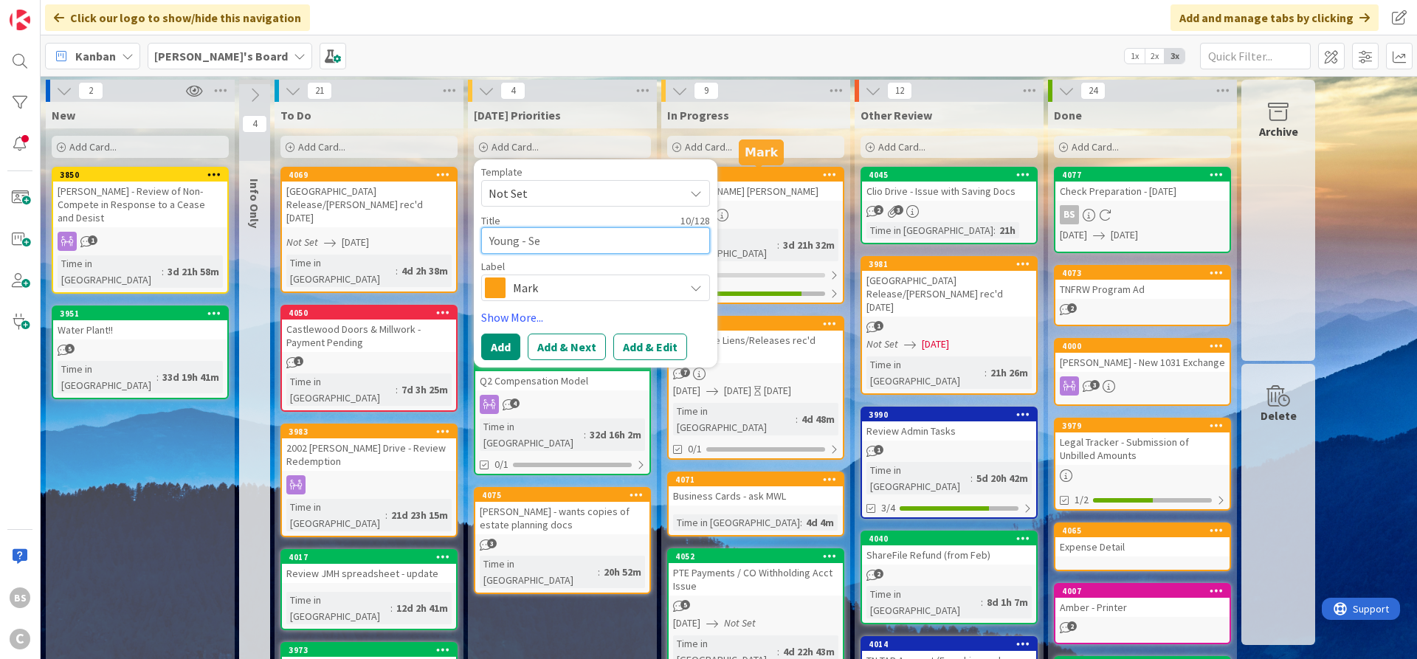
type textarea "x"
type textarea "Young - Ser"
type textarea "x"
type textarea "Young - Serv"
type textarea "x"
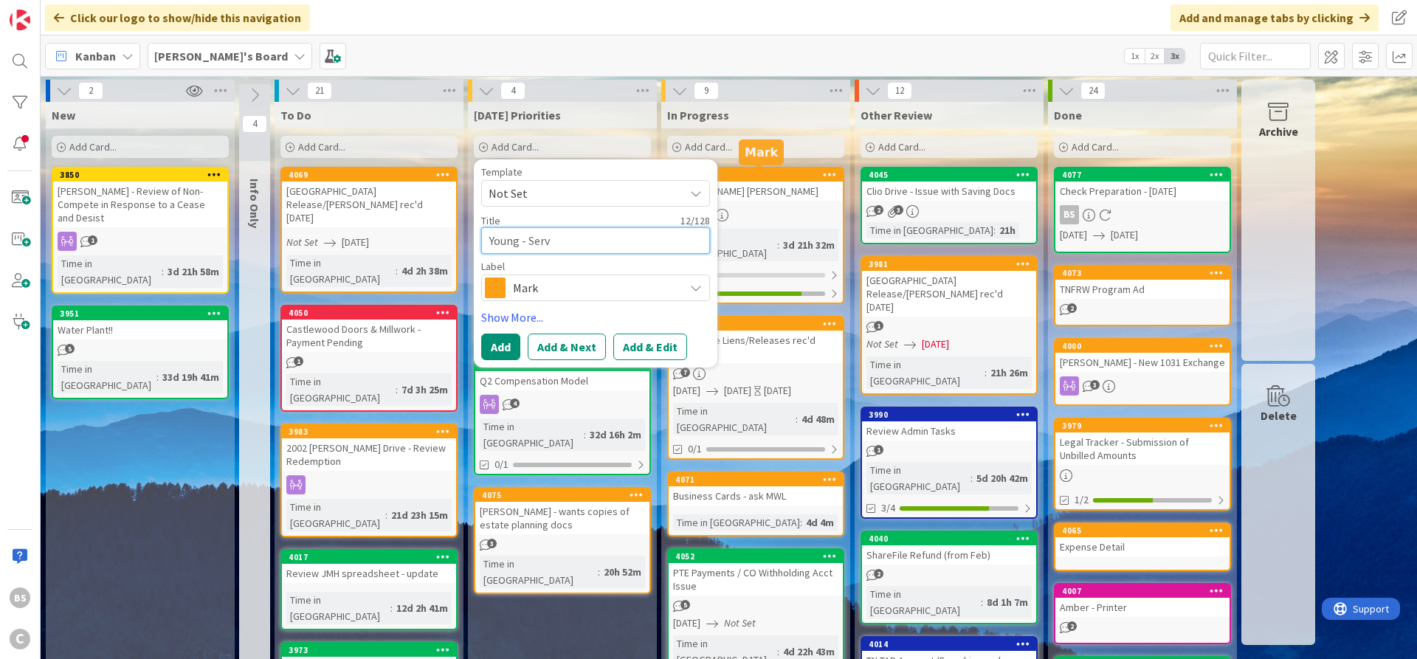
type textarea "Young - Servi"
type textarea "x"
type textarea "Young - Servic"
type textarea "x"
type textarea "Young - Service"
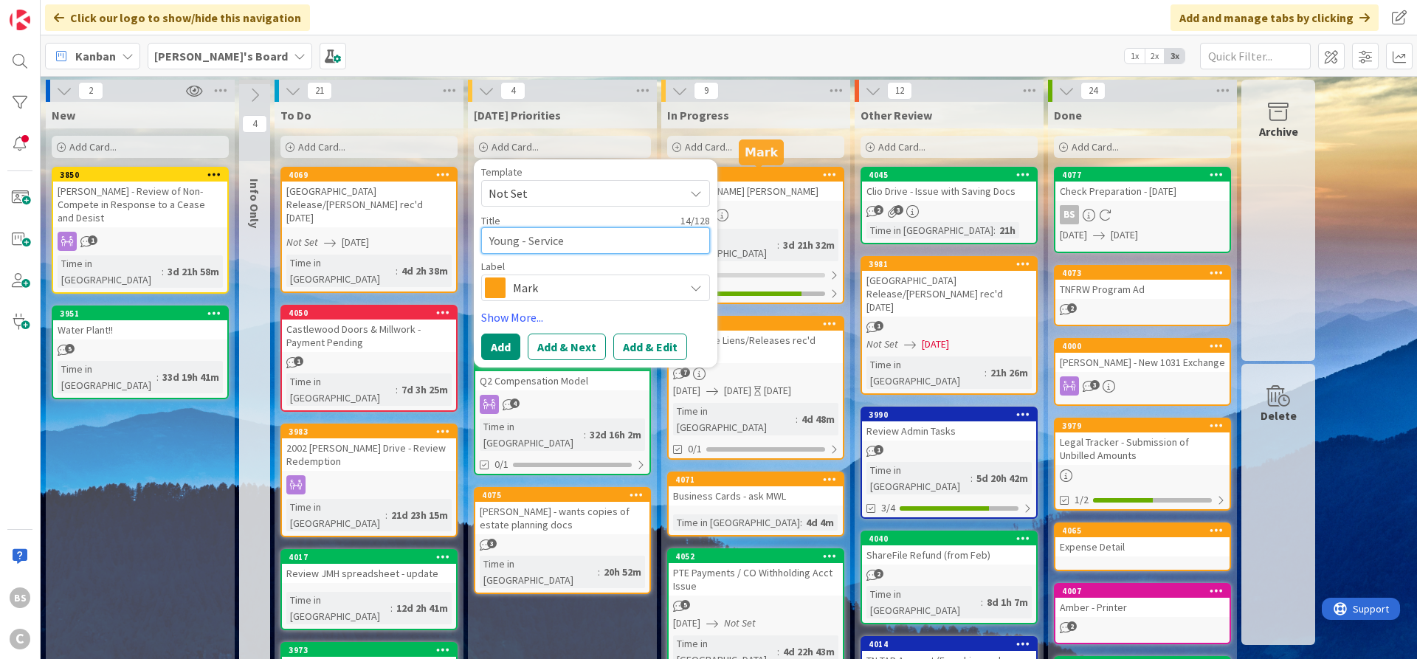
type textarea "x"
type textarea "Young - Service"
type textarea "x"
type textarea "Young - Service o"
type textarea "x"
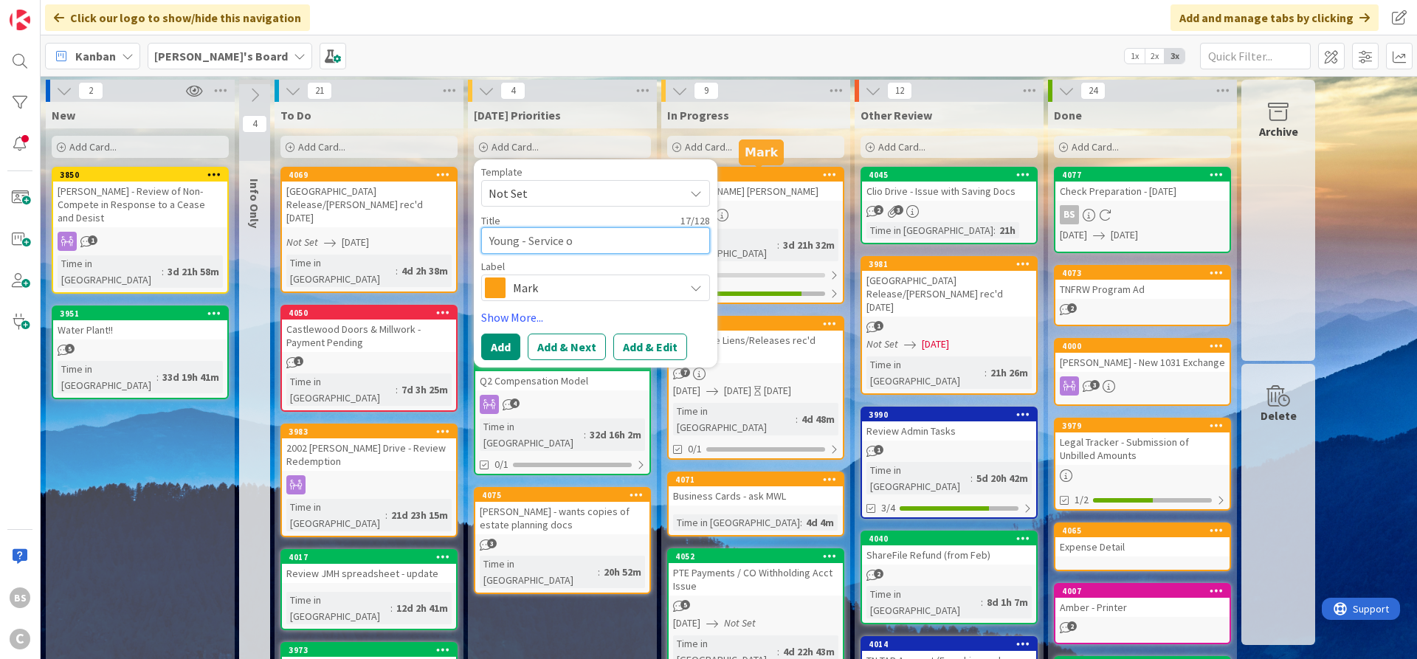
type textarea "Young - Service of"
type textarea "x"
type textarea "Young - Service of"
type textarea "x"
type textarea "Young - Service of D"
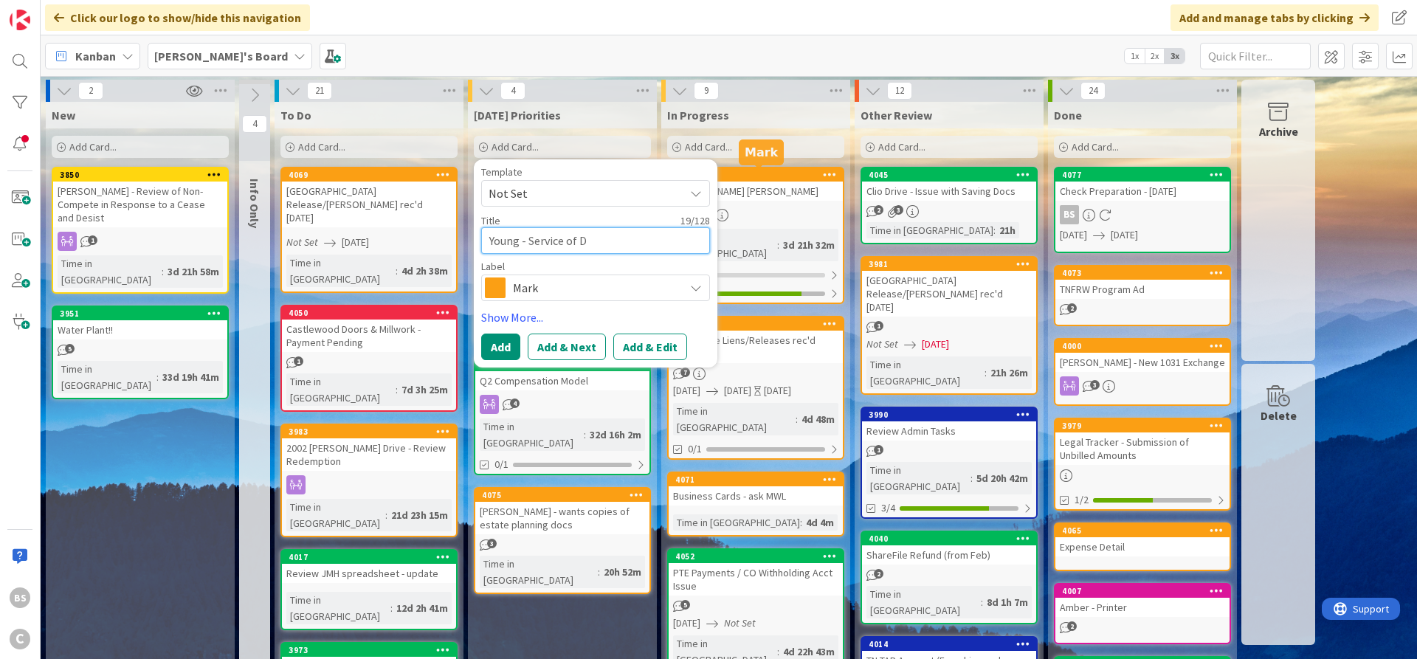
type textarea "x"
type textarea "Young - Service of Di"
type textarea "x"
type textarea "Young - Service of Dis"
type textarea "x"
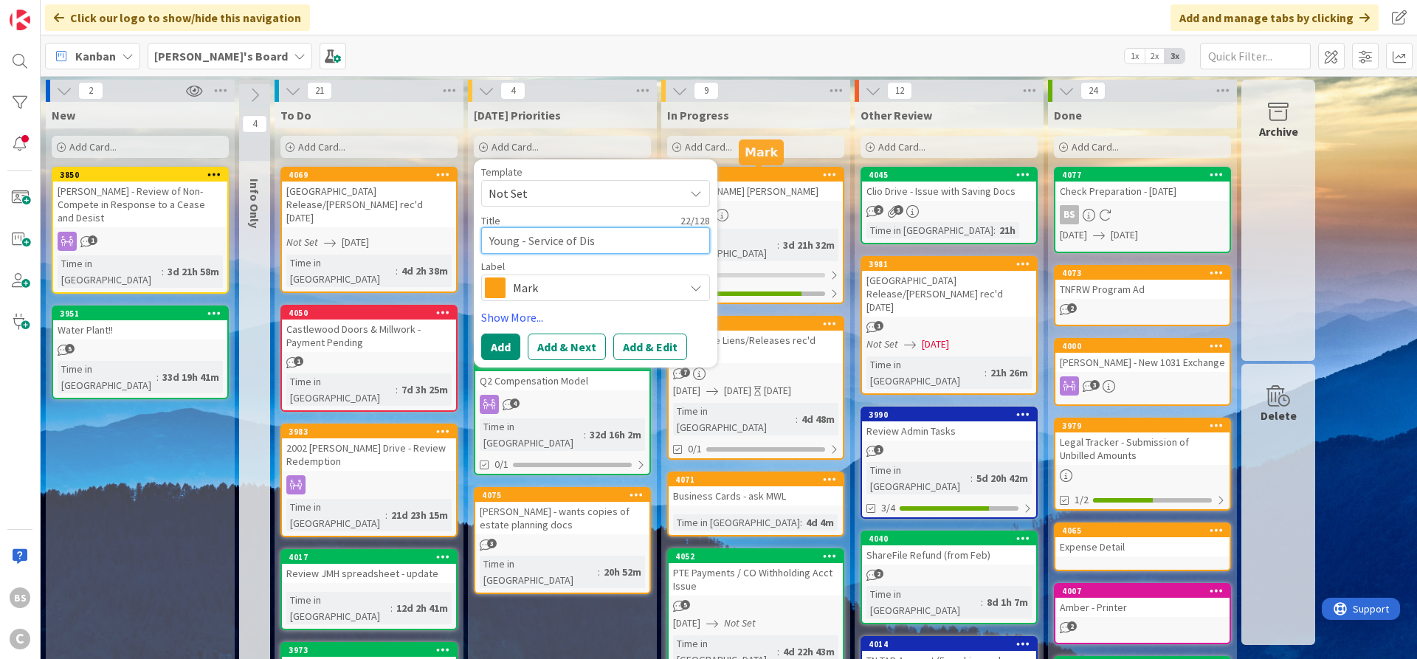
type textarea "Young - Service of Dism"
type textarea "x"
type textarea "Young - Service of Dismi"
type textarea "x"
type textarea "Young - Service of Dismis"
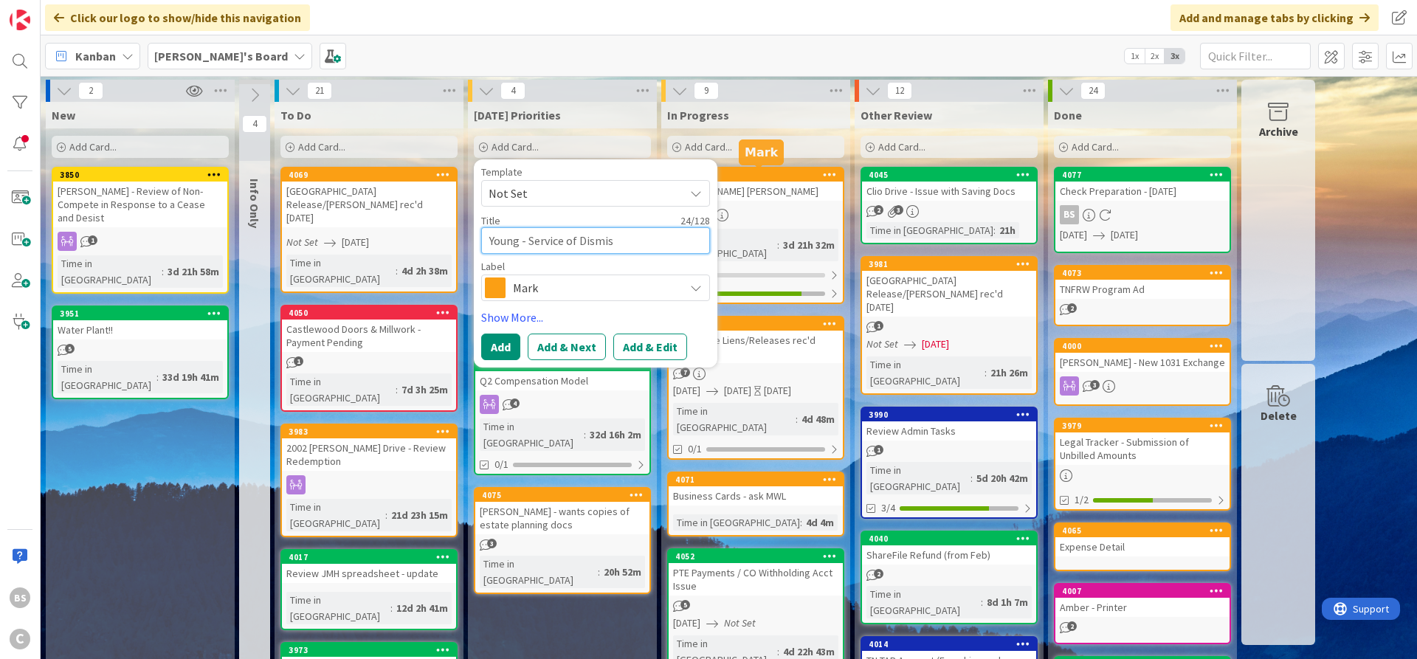
type textarea "x"
type textarea "Young - Service of Dismiss"
type textarea "x"
type textarea "Young - Service of Dismissa"
type textarea "x"
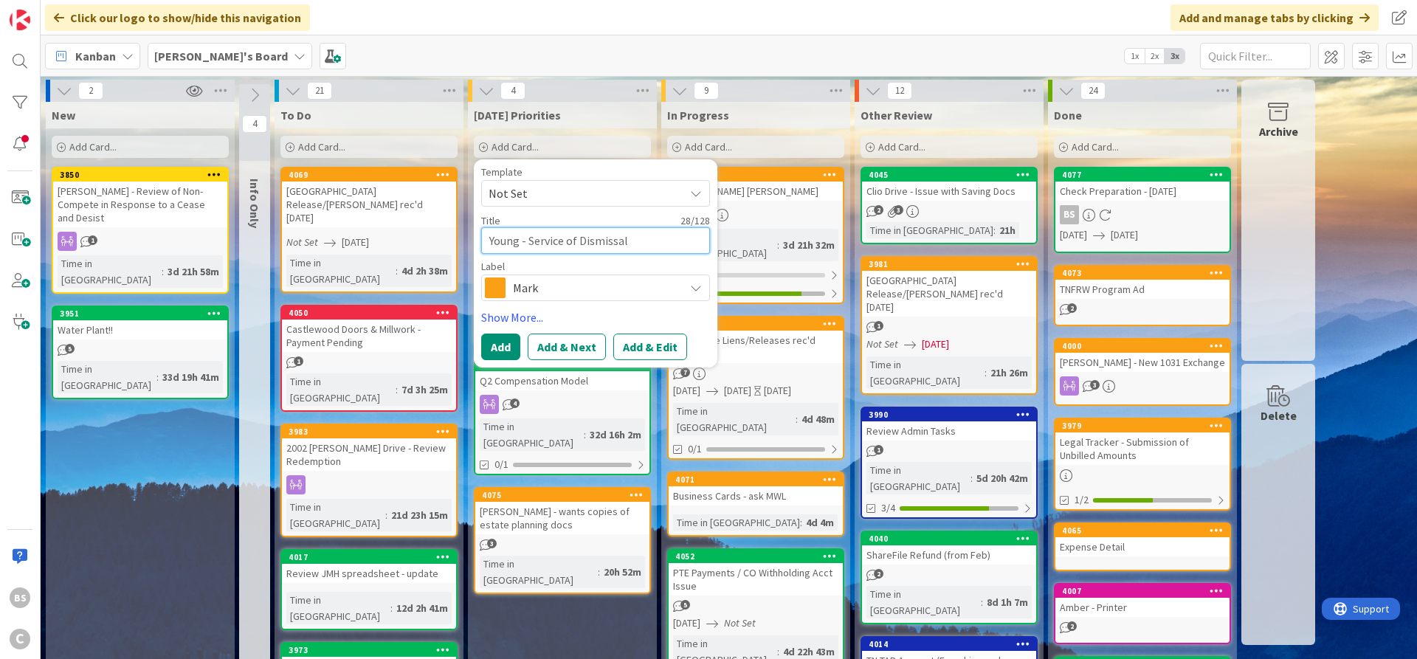
type textarea "Young - Service of Dismissal"
click at [669, 291] on span "Mark" at bounding box center [595, 287] width 164 height 21
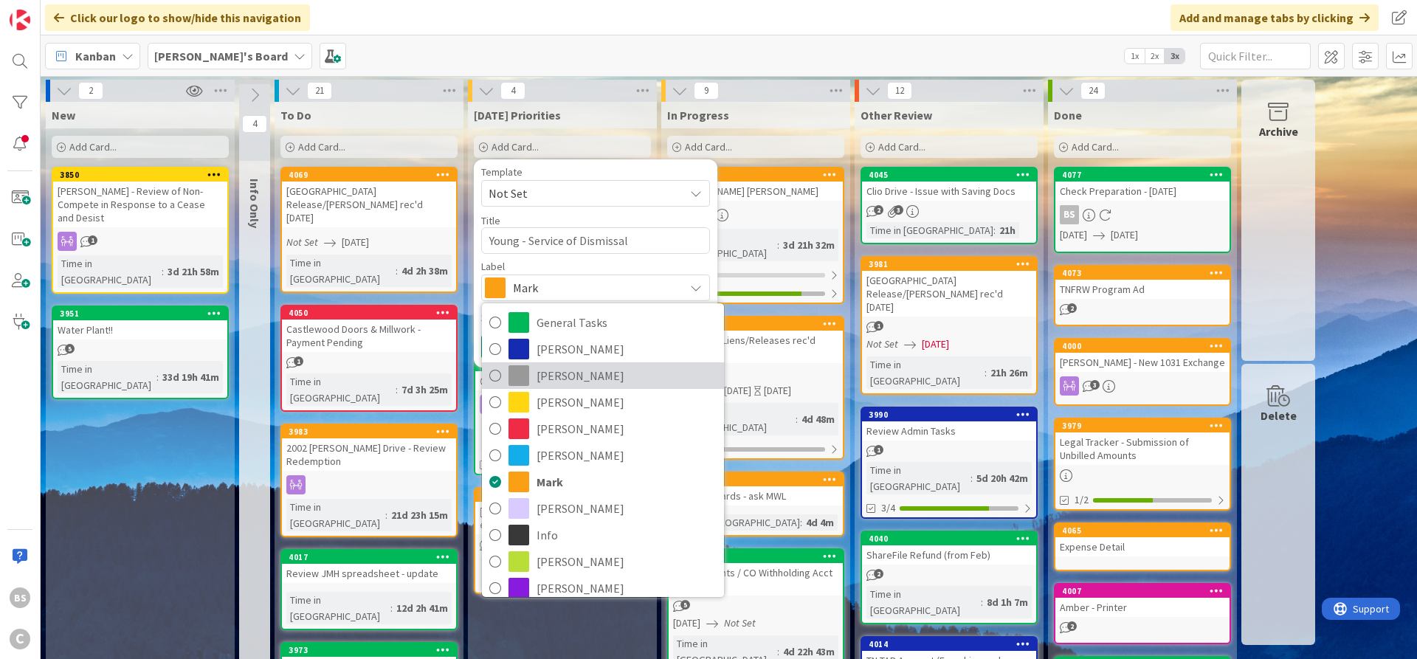
click at [557, 371] on span "[PERSON_NAME]" at bounding box center [627, 376] width 180 height 22
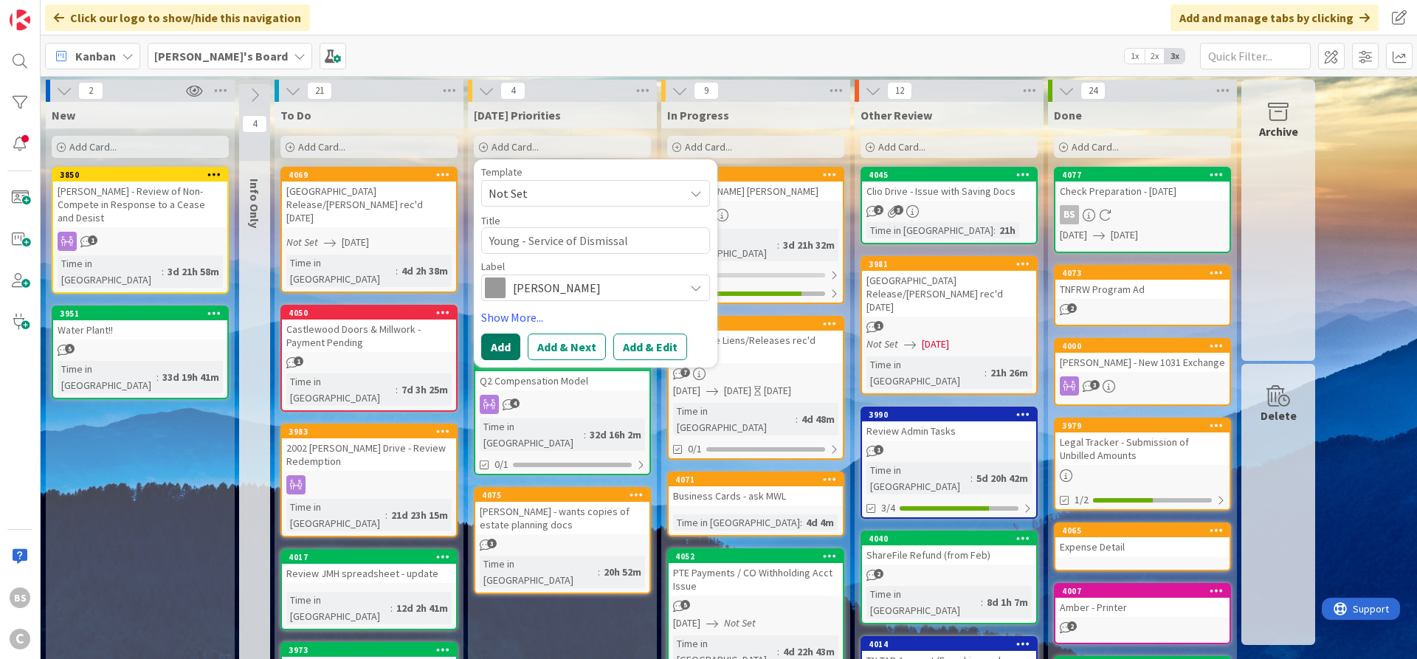
click at [514, 345] on button "Add" at bounding box center [500, 347] width 39 height 27
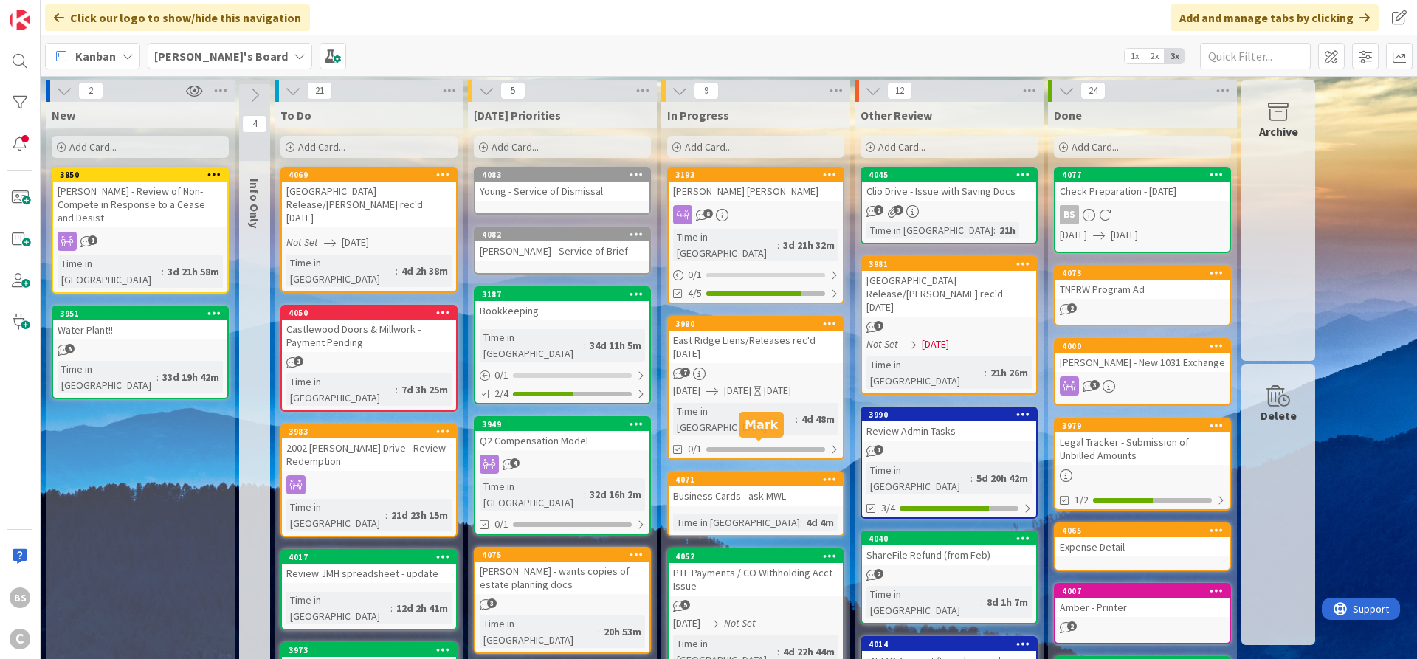
click at [703, 472] on link "4071 Business Cards - ask MWL Time in [GEOGRAPHIC_DATA] : 4d 4m" at bounding box center [755, 504] width 177 height 65
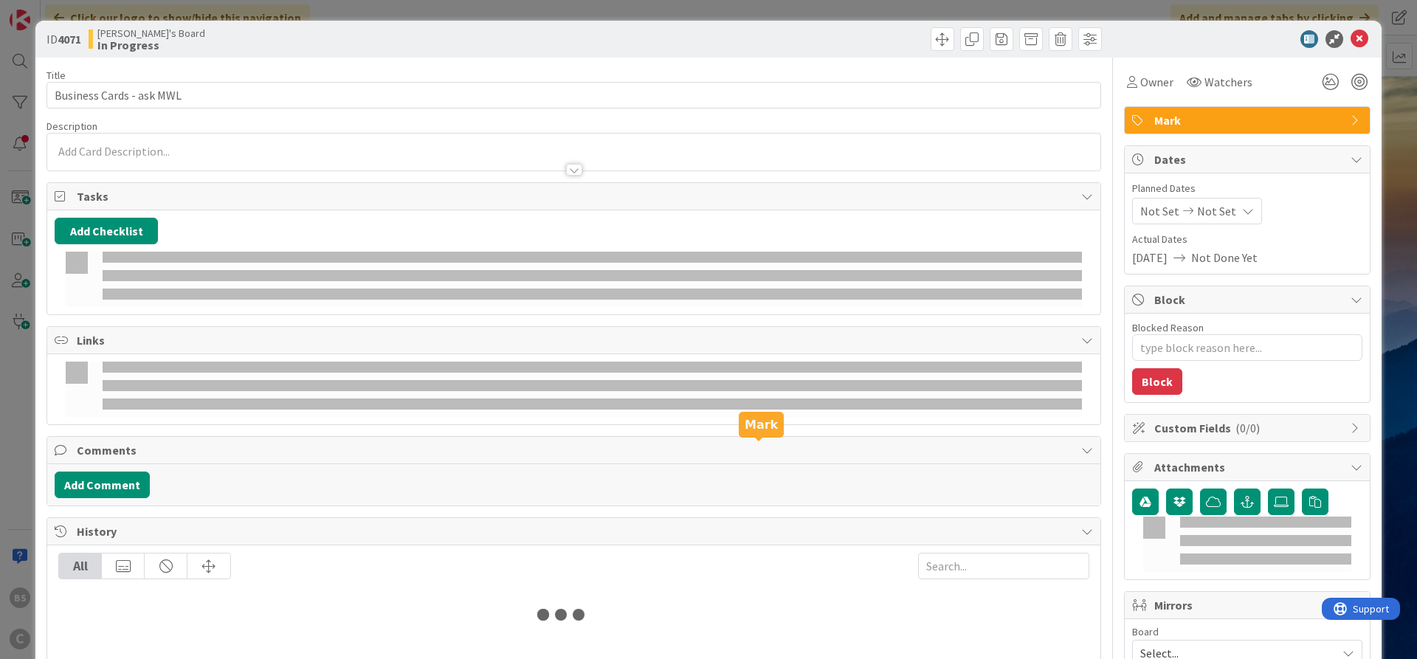
type textarea "x"
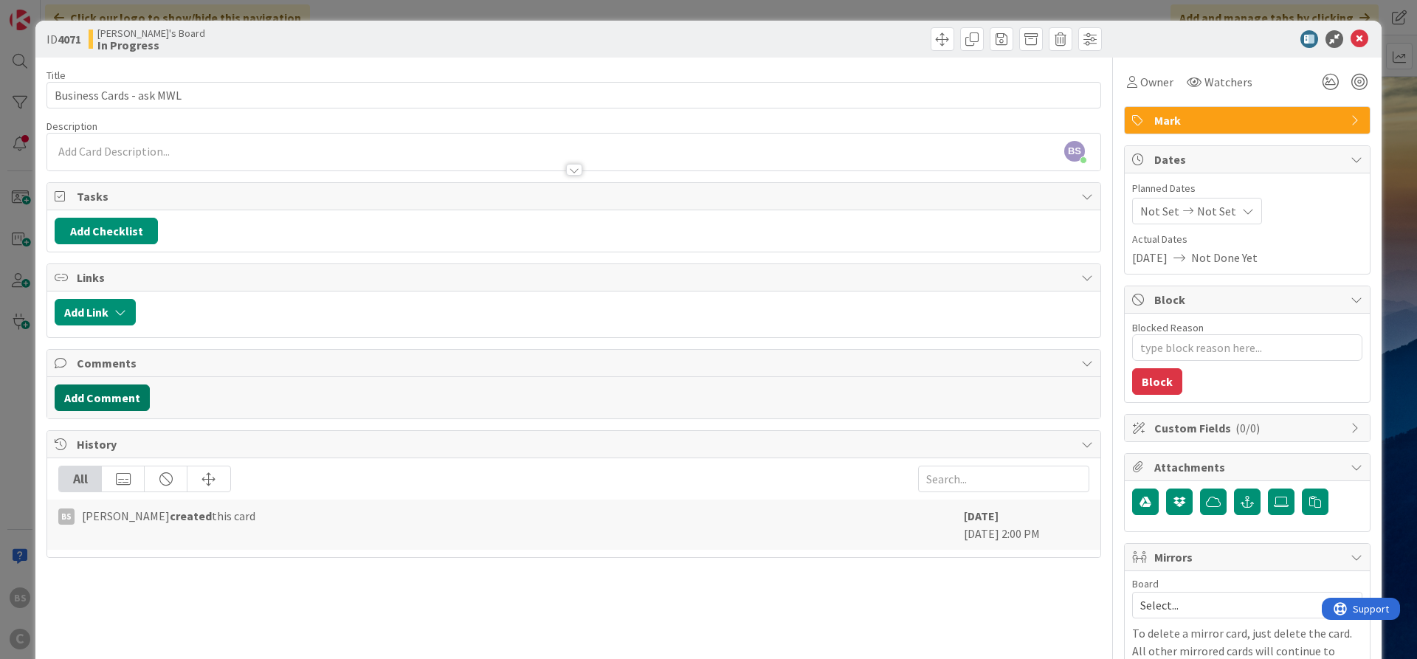
click at [108, 403] on button "Add Comment" at bounding box center [102, 398] width 95 height 27
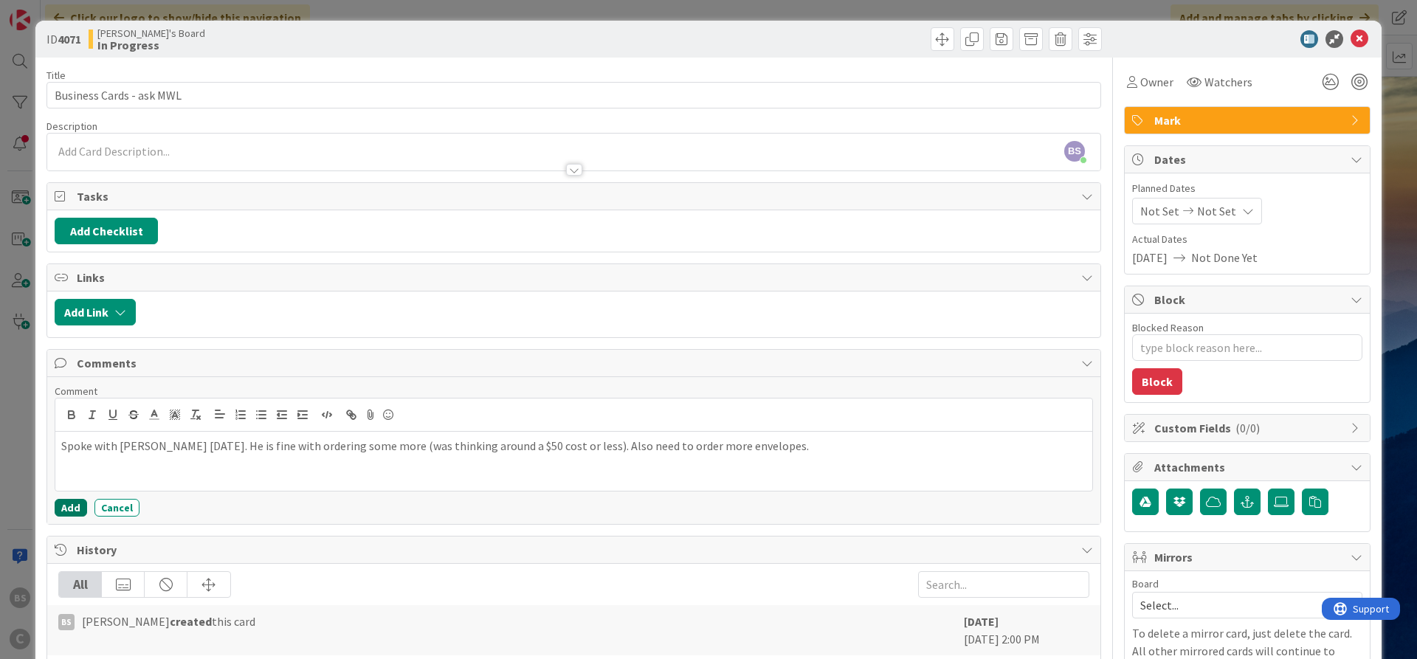
click at [70, 510] on button "Add" at bounding box center [71, 508] width 32 height 18
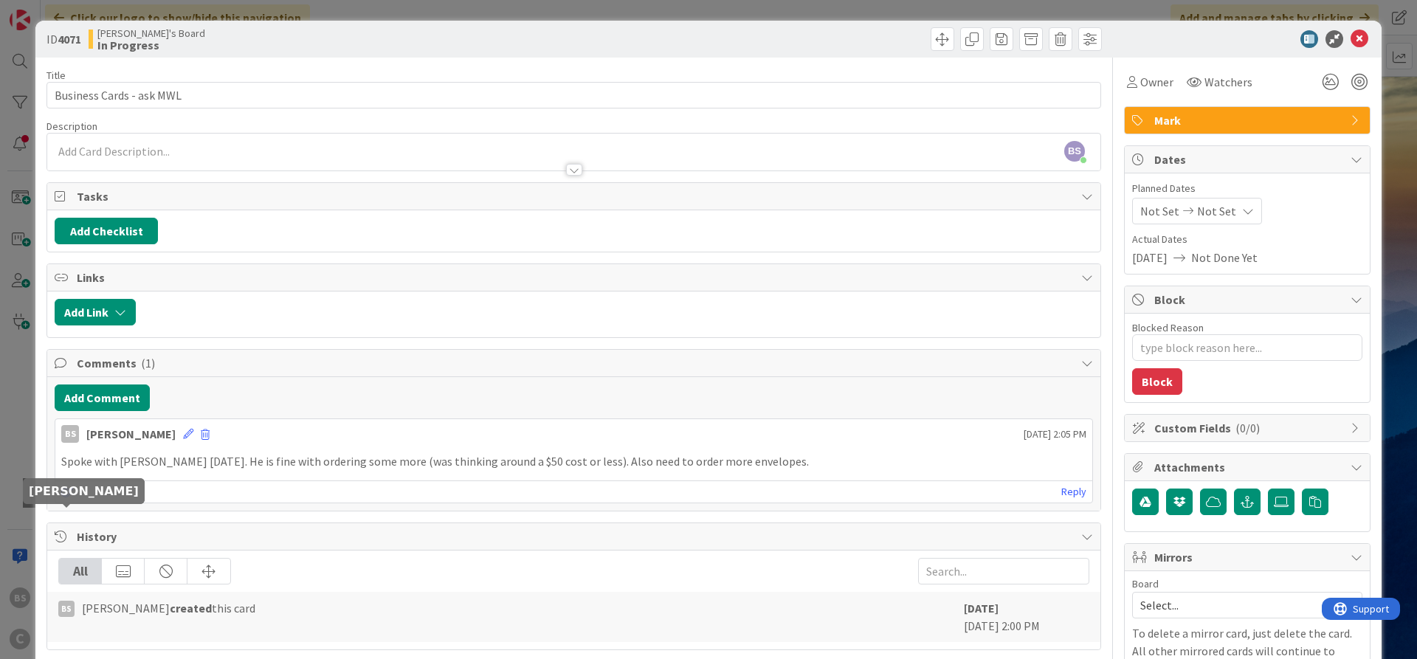
type textarea "x"
click at [1357, 33] on icon at bounding box center [1360, 39] width 18 height 18
